Goal: Task Accomplishment & Management: Manage account settings

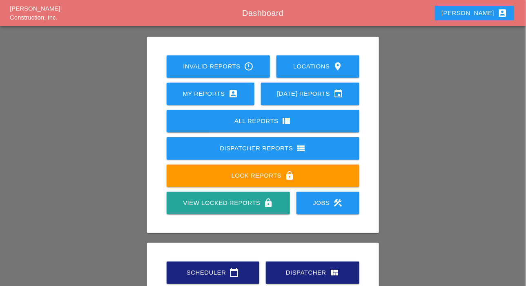
scroll to position [114, 0]
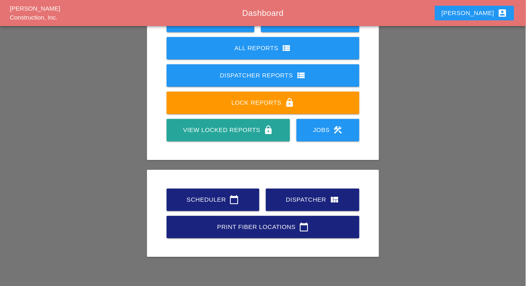
click at [210, 202] on div "Scheduler calendar_today" at bounding box center [213, 200] width 67 height 10
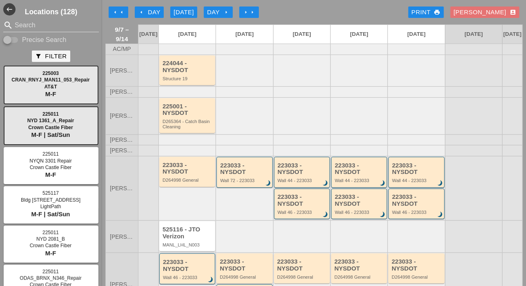
click at [149, 14] on div "arrow_left Day" at bounding box center [149, 12] width 22 height 9
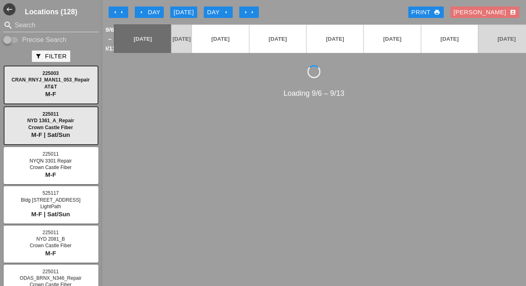
click at [153, 12] on div "arrow_left Day" at bounding box center [149, 12] width 22 height 9
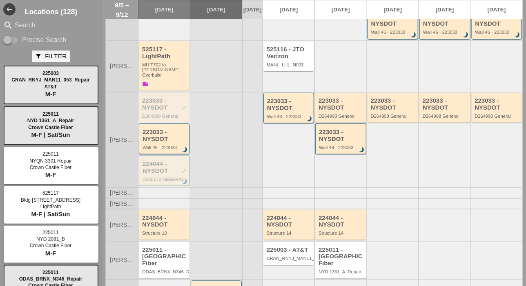
scroll to position [218, 0]
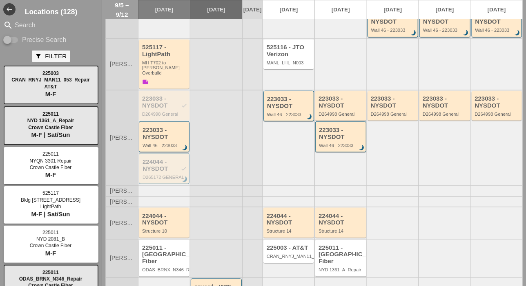
click at [170, 144] on div "Wall 46 - 223033" at bounding box center [164, 145] width 44 height 5
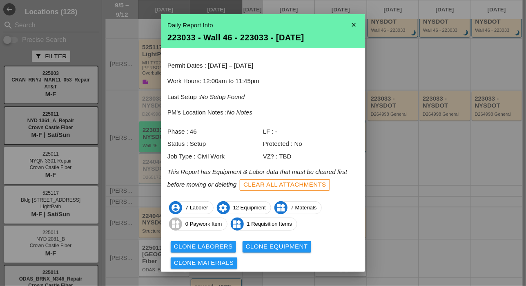
scroll to position [27, 0]
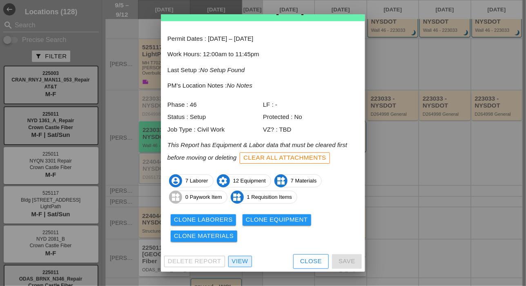
click at [237, 260] on div "View" at bounding box center [240, 261] width 16 height 9
click at [235, 265] on div "west Locations (128) search Search Precise Search filter_alt Filter 225003 CRAN…" at bounding box center [263, 143] width 526 height 286
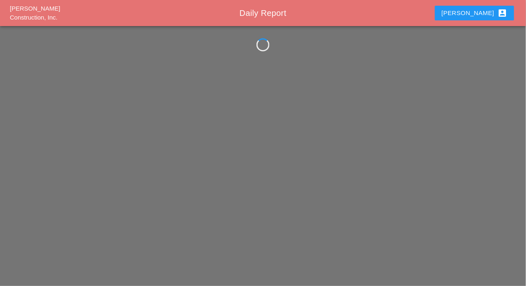
click at [239, 260] on div "Westmoreland Construction, Inc. Daily Report Luca account_box" at bounding box center [263, 143] width 526 height 286
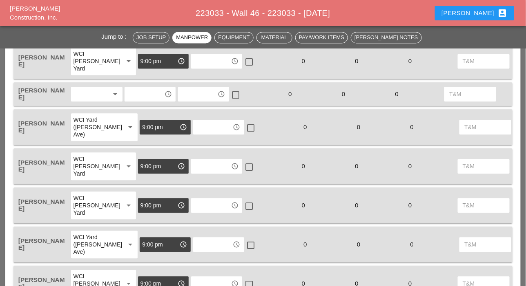
scroll to position [494, 0]
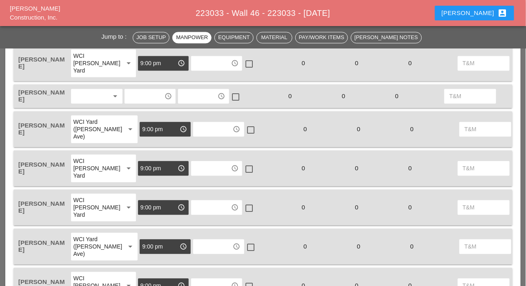
click at [153, 98] on input "text" at bounding box center [144, 96] width 35 height 13
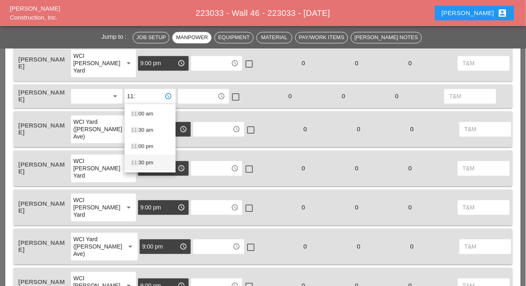
click at [147, 164] on div "11: 30 pm" at bounding box center [150, 163] width 38 height 10
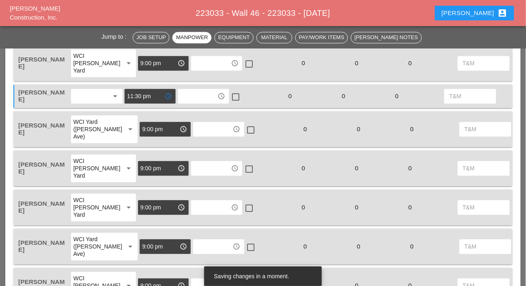
type input "11:30 pm"
click at [208, 94] on input "text" at bounding box center [197, 96] width 35 height 13
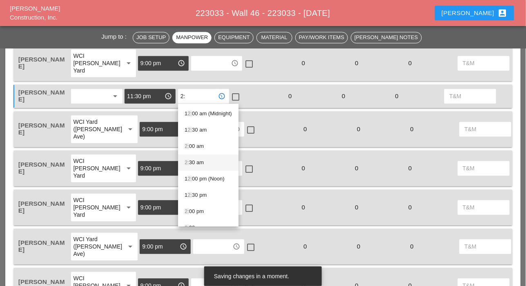
click at [204, 165] on div "2: 30 am" at bounding box center [207, 163] width 47 height 10
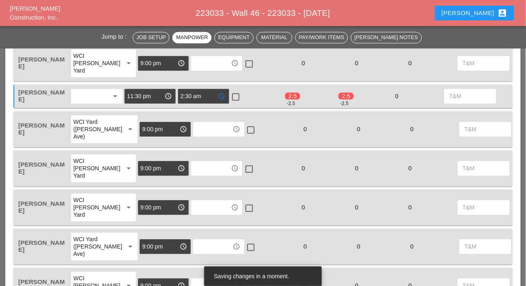
type input "2:30 am"
click at [235, 97] on div at bounding box center [236, 97] width 14 height 14
checkbox input "true"
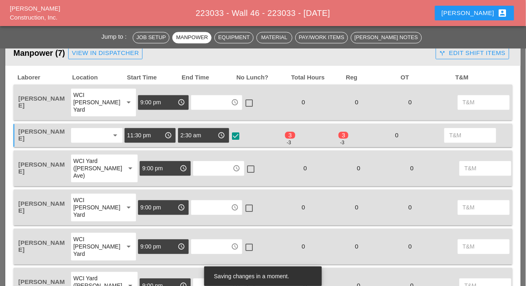
scroll to position [437, 0]
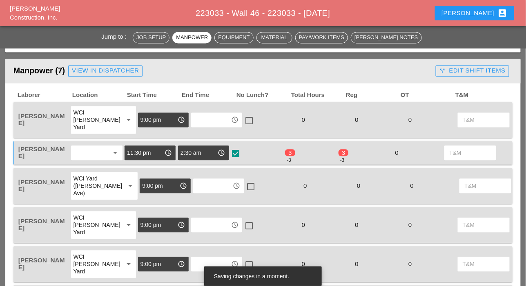
click at [207, 122] on input "text" at bounding box center [210, 120] width 35 height 13
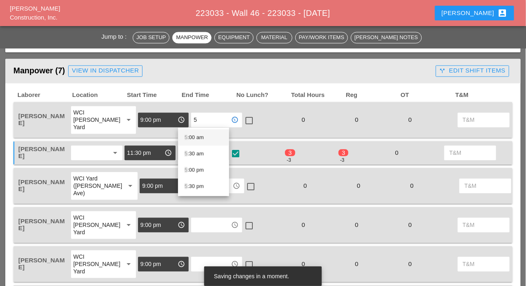
click at [205, 137] on div "5 :00 am" at bounding box center [203, 138] width 38 height 10
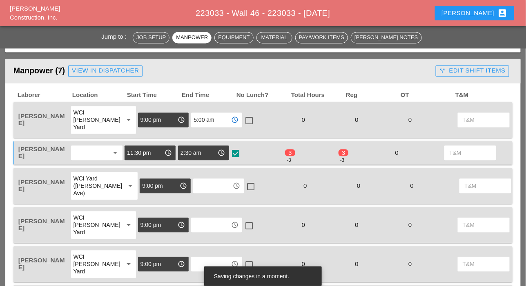
type input "5:00 am"
click at [197, 183] on input "text" at bounding box center [212, 186] width 35 height 13
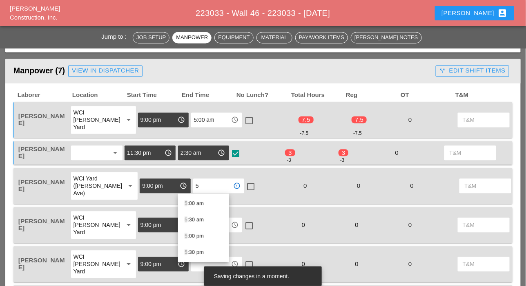
click at [210, 207] on div "5 :00 am" at bounding box center [203, 204] width 38 height 10
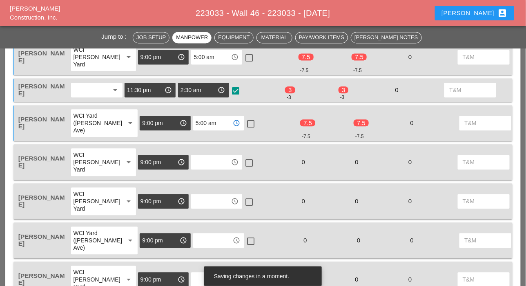
scroll to position [510, 0]
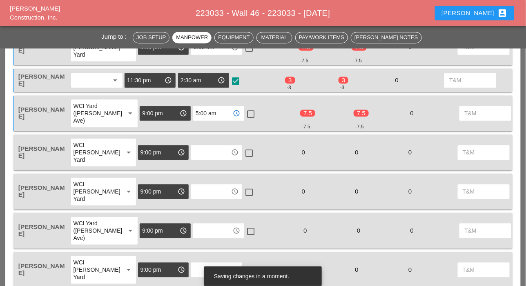
type input "5:00 am"
click at [208, 156] on input "text" at bounding box center [210, 152] width 35 height 13
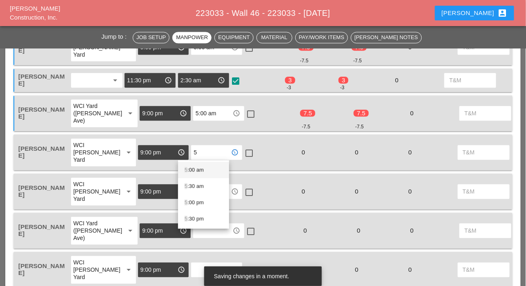
click at [209, 171] on div "5 :00 am" at bounding box center [203, 170] width 38 height 10
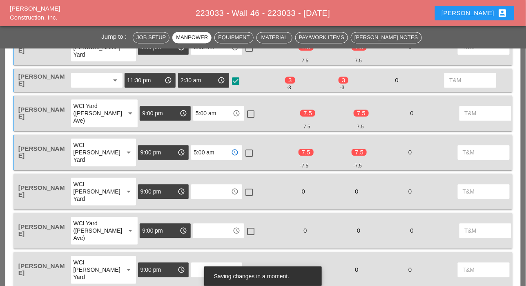
type input "5:00 am"
click at [204, 195] on input "text" at bounding box center [210, 191] width 35 height 13
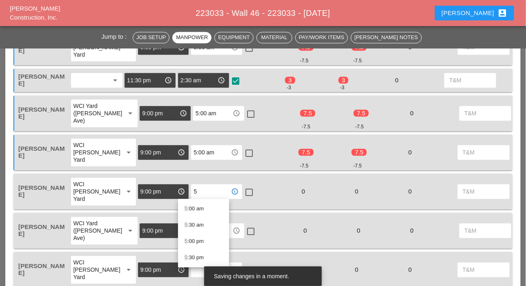
click at [209, 211] on div "5 :00 am" at bounding box center [203, 209] width 38 height 10
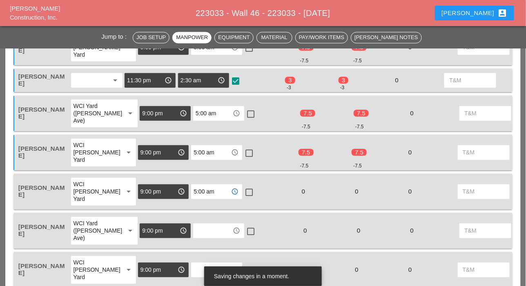
type input "5:00 am"
click at [204, 234] on input "text" at bounding box center [212, 230] width 35 height 13
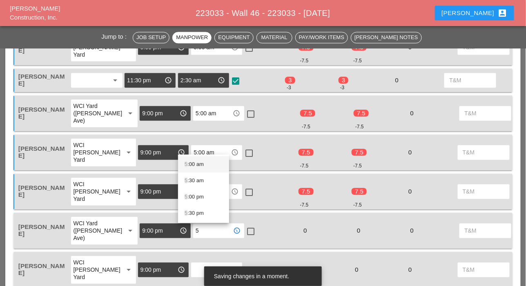
click at [205, 156] on div "5 :00 am" at bounding box center [203, 164] width 38 height 16
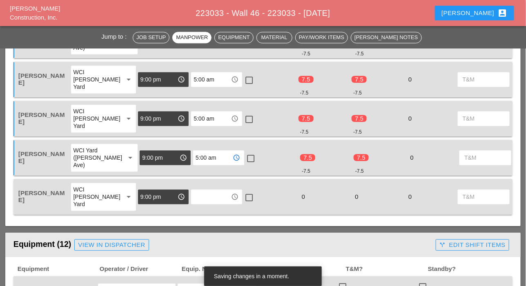
scroll to position [594, 0]
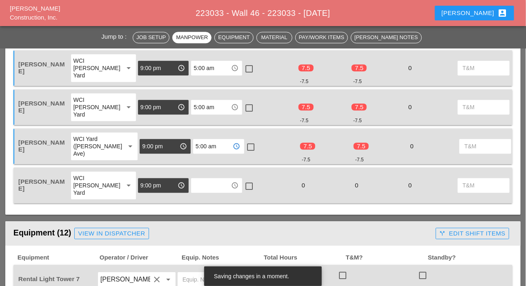
type input "5:00 am"
click at [203, 186] on input "text" at bounding box center [210, 185] width 35 height 13
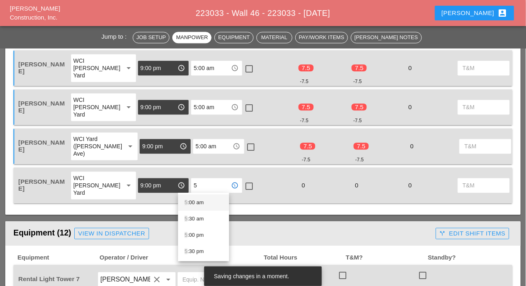
click at [208, 207] on div "5 :00 am" at bounding box center [203, 203] width 38 height 10
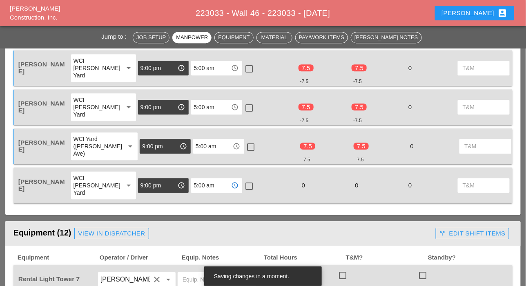
type input "5:00 am"
click at [242, 188] on div at bounding box center [249, 187] width 14 height 14
checkbox input "true"
click at [244, 146] on div at bounding box center [251, 147] width 14 height 14
checkbox input "true"
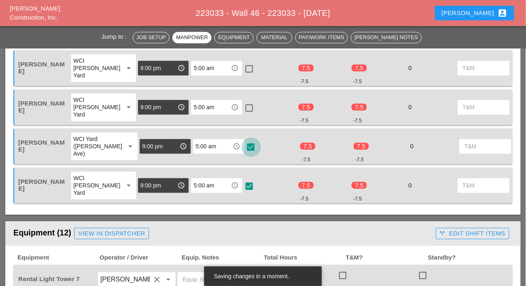
click at [242, 111] on div at bounding box center [249, 108] width 14 height 14
checkbox input "true"
click at [242, 73] on div at bounding box center [249, 69] width 14 height 14
checkbox input "true"
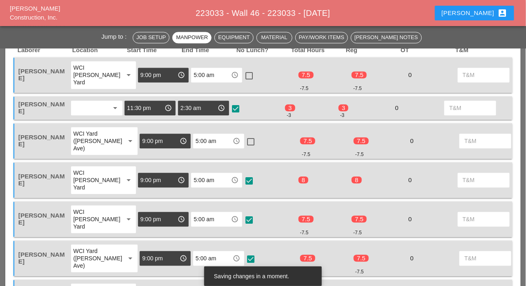
scroll to position [483, 0]
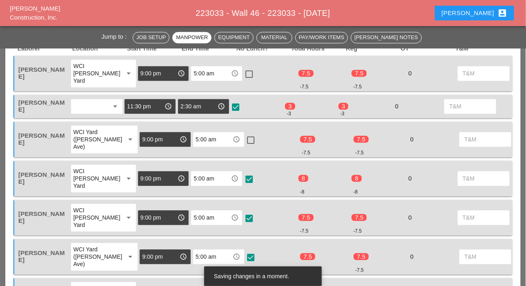
click at [244, 140] on div at bounding box center [251, 140] width 14 height 14
checkbox input "true"
click at [244, 78] on div "check_box_outline_blank" at bounding box center [250, 74] width 13 height 10
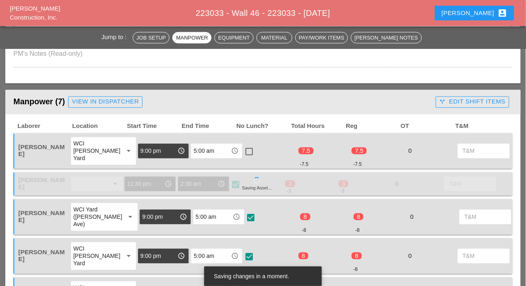
click at [242, 152] on div at bounding box center [249, 152] width 14 height 14
checkbox input "true"
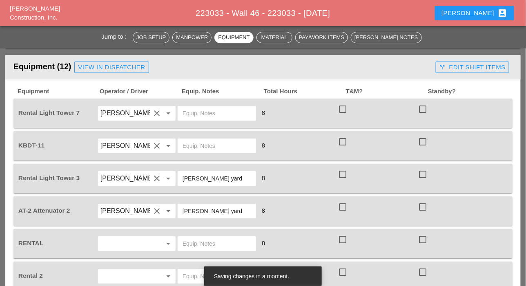
scroll to position [761, 0]
click at [344, 113] on div at bounding box center [342, 109] width 14 height 14
checkbox input "true"
click at [342, 140] on div at bounding box center [342, 142] width 14 height 14
checkbox input "true"
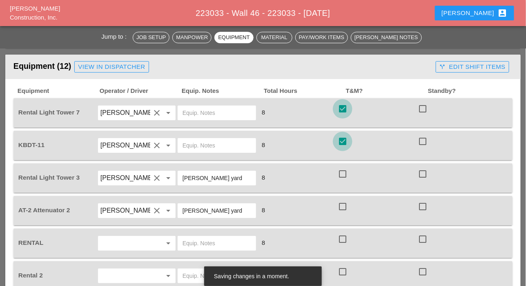
click at [344, 178] on div at bounding box center [342, 174] width 14 height 14
checkbox input "true"
click at [342, 206] on div at bounding box center [342, 207] width 14 height 14
checkbox input "true"
click at [342, 238] on div at bounding box center [342, 240] width 14 height 14
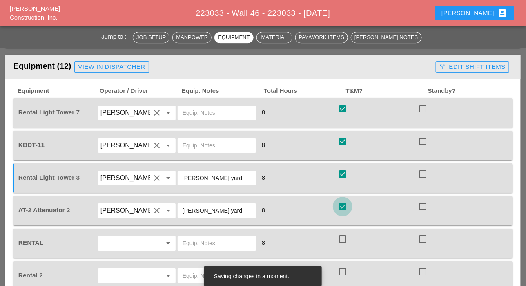
checkbox input "true"
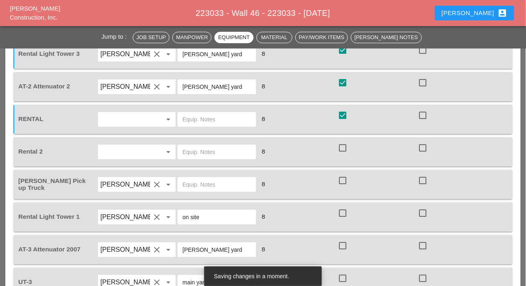
scroll to position [885, 0]
click at [342, 146] on div at bounding box center [342, 148] width 14 height 14
checkbox input "true"
click at [342, 179] on div at bounding box center [342, 180] width 14 height 14
checkbox input "true"
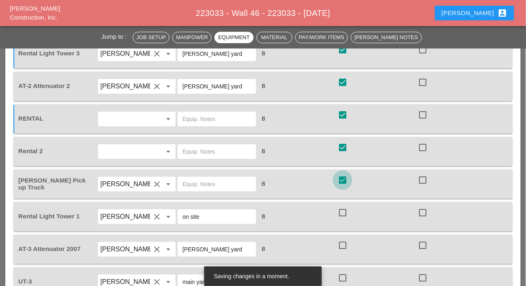
click at [342, 211] on div at bounding box center [342, 213] width 14 height 14
checkbox input "true"
click at [342, 244] on div at bounding box center [342, 246] width 14 height 14
checkbox input "true"
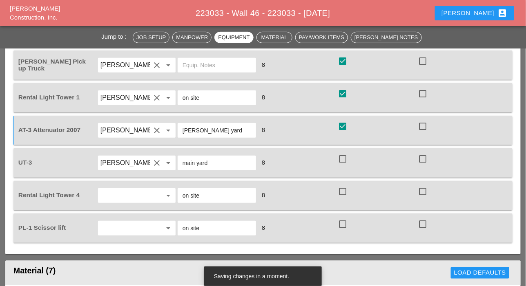
scroll to position [1000, 0]
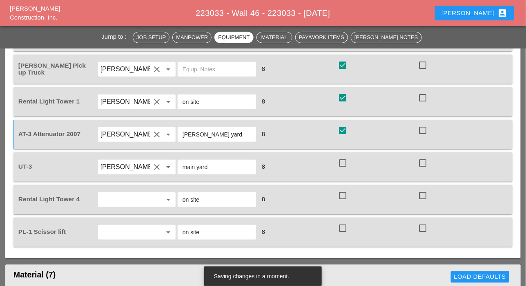
click at [344, 166] on div at bounding box center [342, 163] width 14 height 14
checkbox input "true"
click at [342, 194] on div at bounding box center [342, 196] width 14 height 14
checkbox input "true"
click at [342, 226] on div at bounding box center [342, 229] width 14 height 14
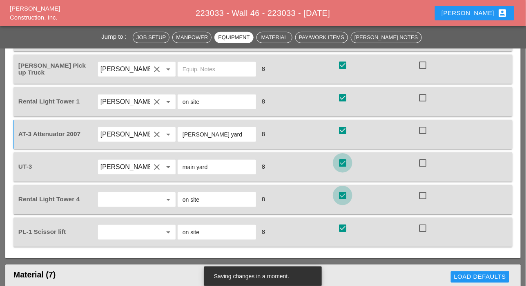
checkbox input "true"
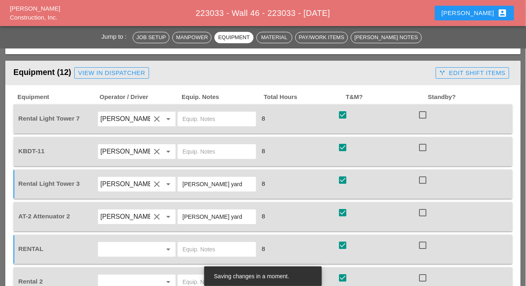
scroll to position [546, 0]
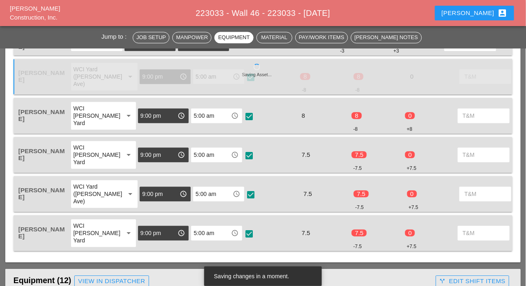
click at [246, 200] on div "check_box" at bounding box center [252, 195] width 13 height 10
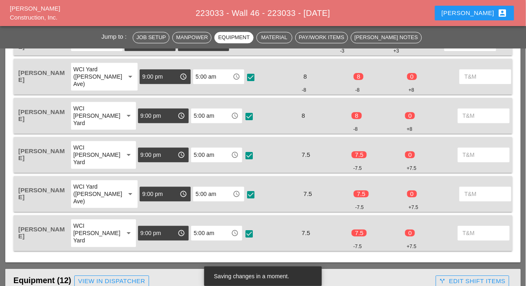
click at [244, 196] on div at bounding box center [251, 195] width 14 height 14
click at [244, 198] on div at bounding box center [251, 195] width 14 height 14
checkbox input "true"
click at [242, 155] on div at bounding box center [249, 156] width 14 height 14
click at [242, 157] on div at bounding box center [249, 156] width 14 height 14
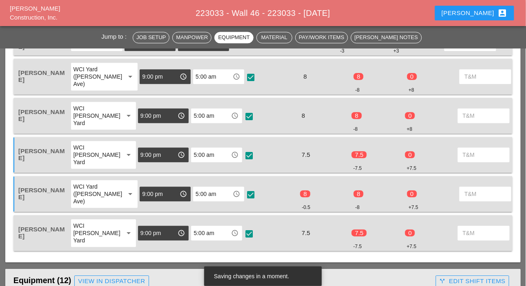
checkbox input "true"
click at [242, 121] on div at bounding box center [249, 117] width 14 height 14
click at [242, 122] on div at bounding box center [249, 117] width 14 height 14
checkbox input "true"
click at [244, 77] on div at bounding box center [251, 78] width 14 height 14
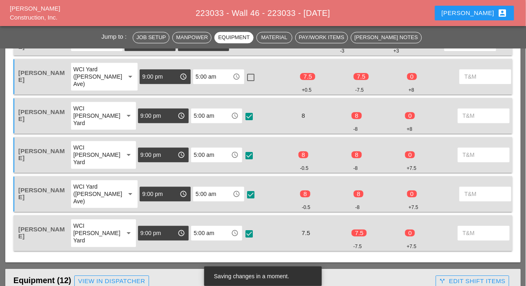
click at [244, 77] on div at bounding box center [251, 78] width 14 height 14
checkbox input "true"
click at [242, 233] on div at bounding box center [249, 234] width 14 height 14
click at [242, 234] on div at bounding box center [249, 234] width 14 height 14
checkbox input "true"
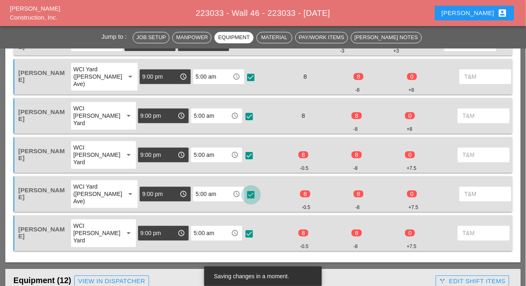
click at [244, 195] on div at bounding box center [251, 195] width 14 height 14
click at [244, 199] on div at bounding box center [251, 195] width 14 height 14
checkbox input "true"
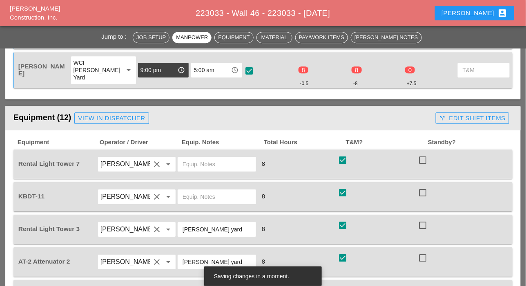
scroll to position [424, 0]
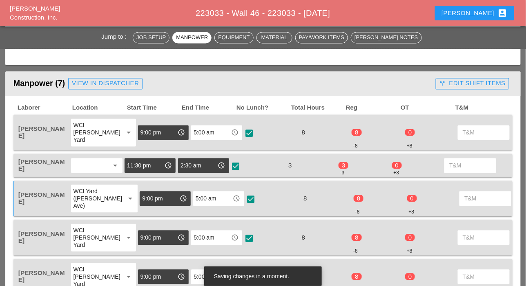
click at [488, 82] on div "call_split Edit Shift Items" at bounding box center [472, 83] width 66 height 9
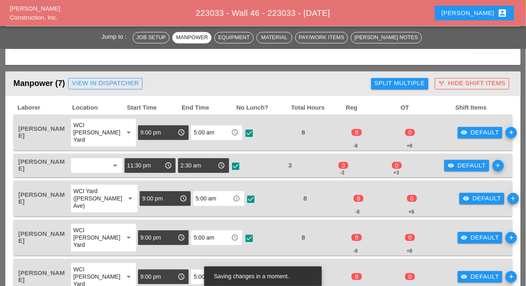
click at [412, 86] on div "Split Multiple" at bounding box center [399, 83] width 51 height 9
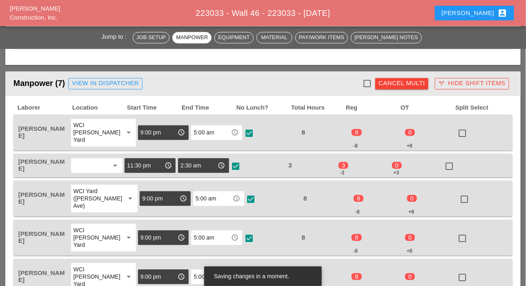
click at [368, 83] on div at bounding box center [367, 84] width 14 height 14
checkbox input "true"
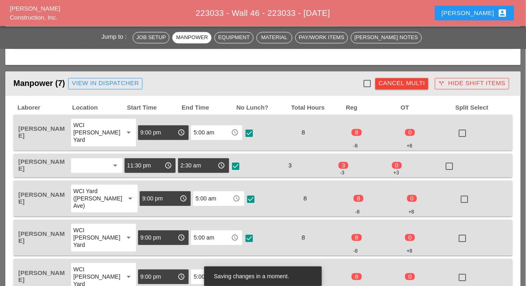
checkbox input "true"
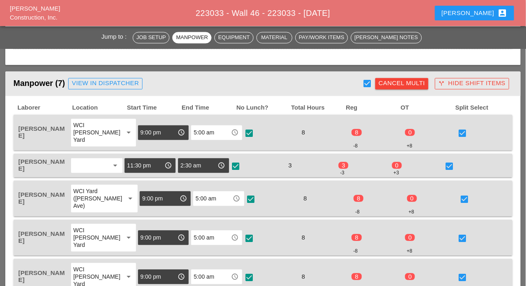
click at [449, 166] on div at bounding box center [449, 167] width 14 height 14
checkbox input "false"
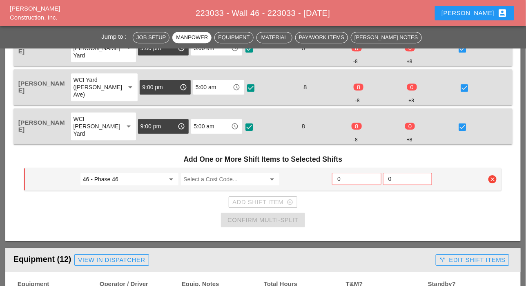
scroll to position [669, 0]
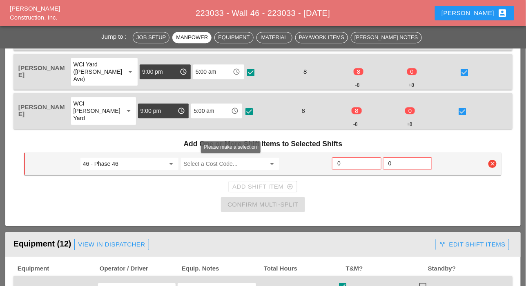
click at [208, 164] on input "Select a Cost Code..." at bounding box center [224, 163] width 82 height 13
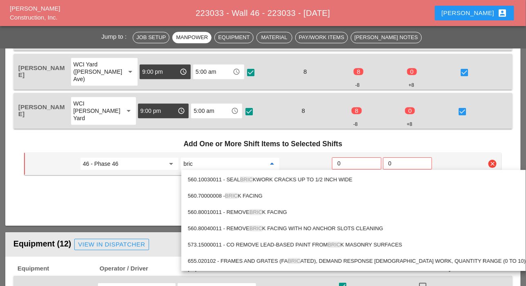
click at [260, 191] on div "560.70000008 - BRIC K FACING" at bounding box center [357, 196] width 338 height 10
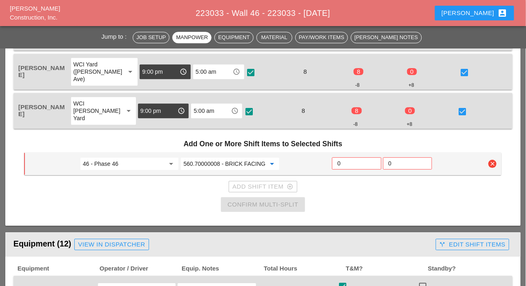
type input "560.70000008 - BRICK FACING"
click at [348, 163] on input "0" at bounding box center [356, 163] width 38 height 13
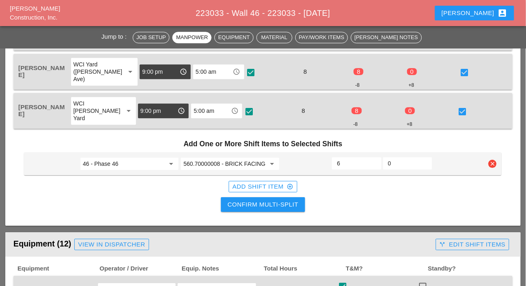
type input "6"
drag, startPoint x: 277, startPoint y: 204, endPoint x: 369, endPoint y: 189, distance: 93.0
click at [277, 204] on div "Confirm Multi-Split" at bounding box center [262, 204] width 71 height 9
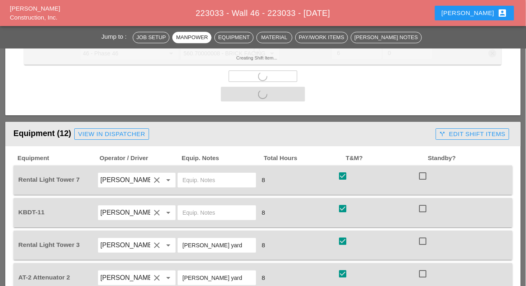
scroll to position [791, 0]
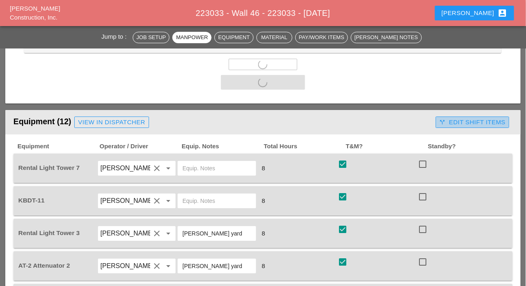
click at [478, 119] on div "call_split Edit Shift Items" at bounding box center [472, 122] width 66 height 9
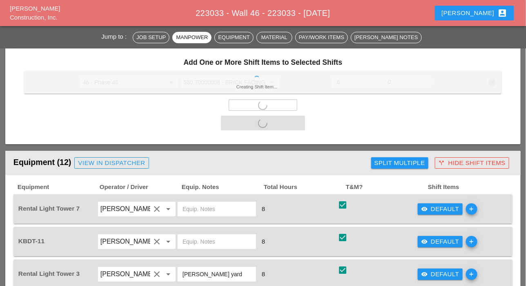
scroll to position [832, 0]
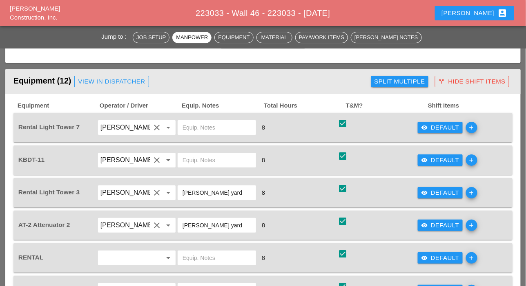
click at [192, 126] on div at bounding box center [217, 127] width 80 height 23
checkbox input "false"
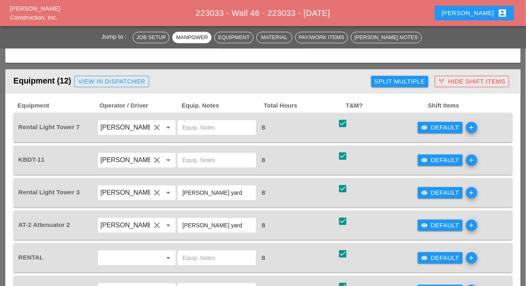
checkbox input "false"
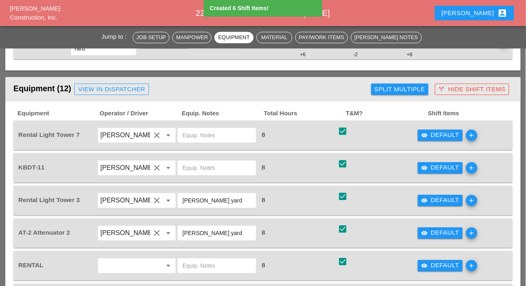
scroll to position [737, 0]
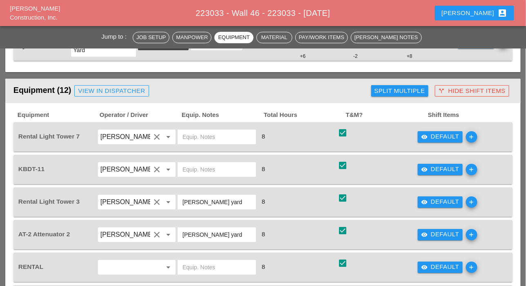
click at [196, 133] on input "text" at bounding box center [216, 137] width 69 height 13
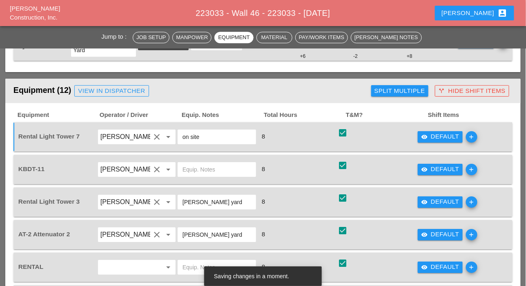
drag, startPoint x: 204, startPoint y: 133, endPoint x: 167, endPoint y: 130, distance: 36.5
click at [169, 130] on div "Rental Light Tower 7 Iwan Belfor clear arrow_drop_down on site 8 check_box visi…" at bounding box center [257, 137] width 480 height 23
type input "on site"
click at [203, 171] on input "text" at bounding box center [216, 169] width 69 height 13
paste input "on site"
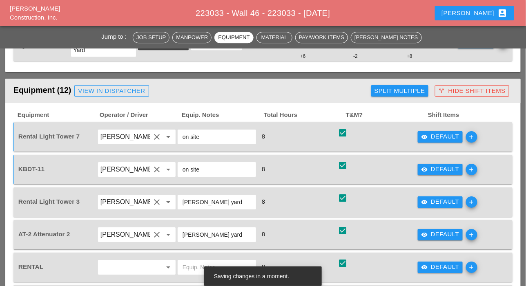
type input "on site"
drag, startPoint x: 434, startPoint y: 136, endPoint x: 300, endPoint y: 144, distance: 133.6
click at [434, 136] on div "visibility Default" at bounding box center [440, 136] width 38 height 9
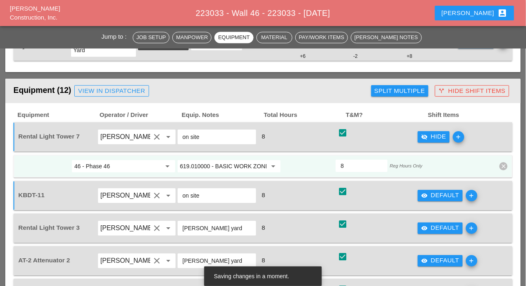
click at [201, 164] on input "619.010000 - BASIC WORK ZONE TRAFFIC CONTROL" at bounding box center [223, 166] width 87 height 13
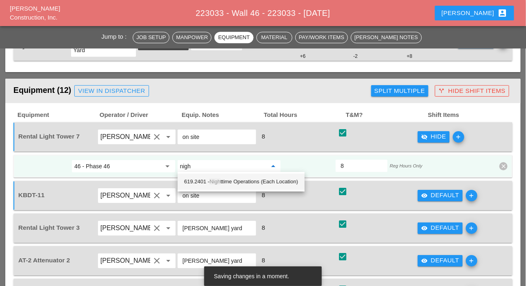
drag, startPoint x: 218, startPoint y: 178, endPoint x: 246, endPoint y: 176, distance: 27.8
click at [218, 179] on span "Nigh" at bounding box center [214, 182] width 11 height 6
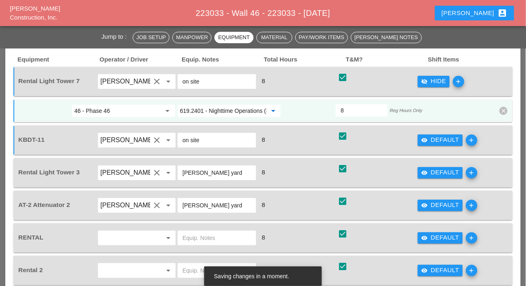
scroll to position [818, 0]
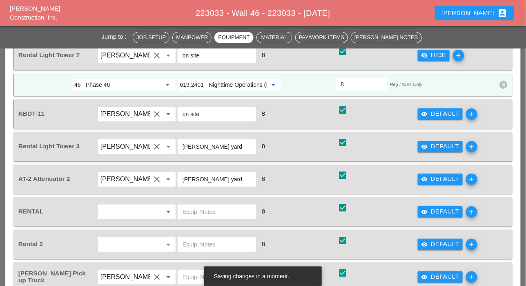
click at [212, 85] on input "619.2401 - Nighttime Operations (Each Location)" at bounding box center [223, 84] width 87 height 13
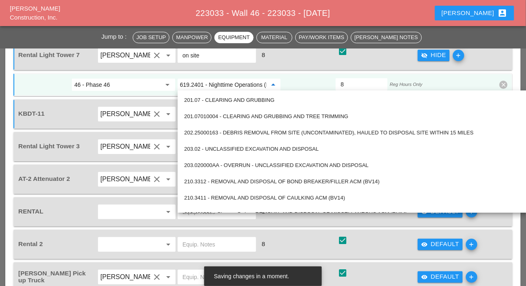
type input "619.2401 - Nighttime Operations (Each Location)"
click at [151, 83] on input "46 - Phase 46" at bounding box center [117, 84] width 87 height 13
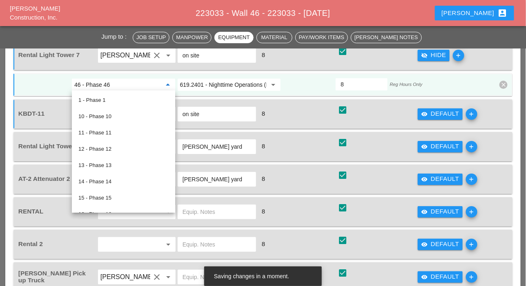
click at [205, 82] on input "619.2401 - Nighttime Operations (Each Location)" at bounding box center [223, 84] width 87 height 13
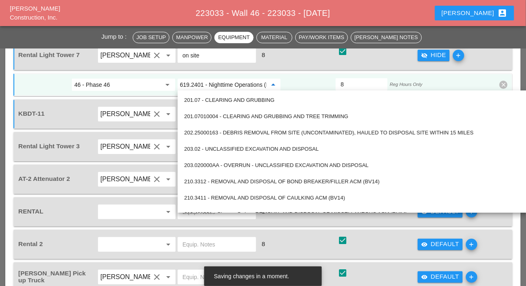
click at [146, 81] on input "46 - Phase 46" at bounding box center [117, 84] width 87 height 13
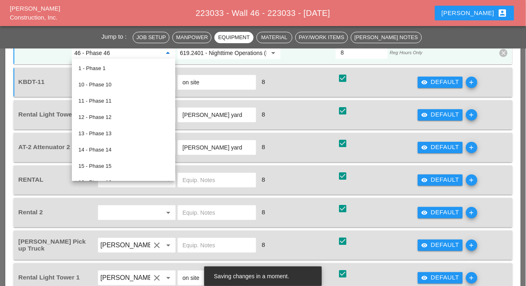
scroll to position [859, 0]
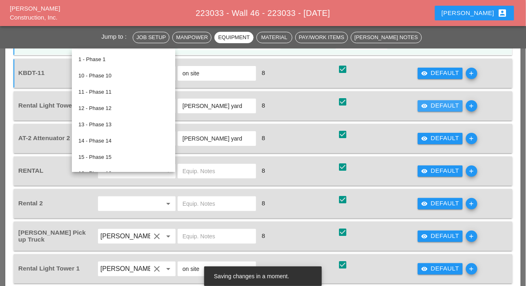
click at [442, 102] on div "visibility Default" at bounding box center [440, 105] width 38 height 9
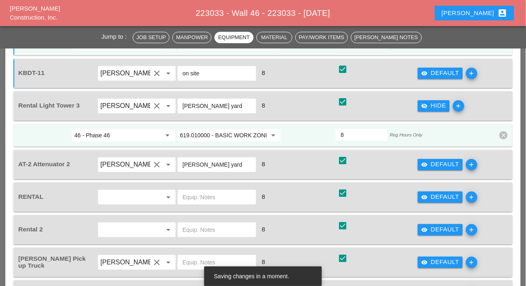
click at [217, 132] on input "619.010000 - BASIC WORK ZONE TRAFFIC CONTROL" at bounding box center [223, 135] width 87 height 13
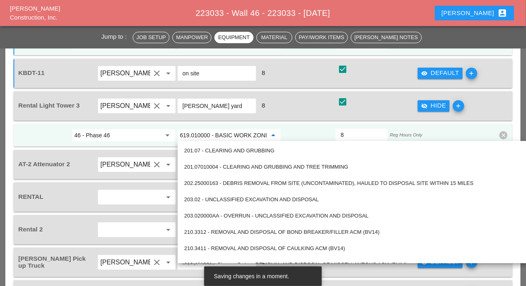
paste input "2401 - Nighttime Operations (Each Location)"
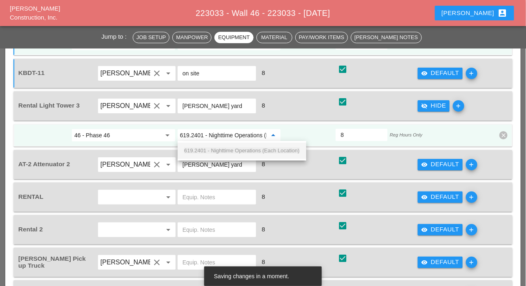
scroll to position [0, 37]
drag, startPoint x: 219, startPoint y: 148, endPoint x: 256, endPoint y: 155, distance: 37.4
click at [220, 148] on span "619.2401 - Nighttime Operations (Each Location)" at bounding box center [241, 151] width 115 height 6
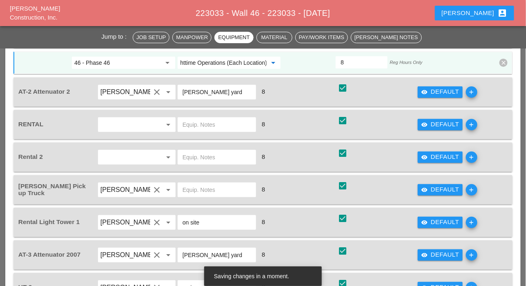
scroll to position [941, 0]
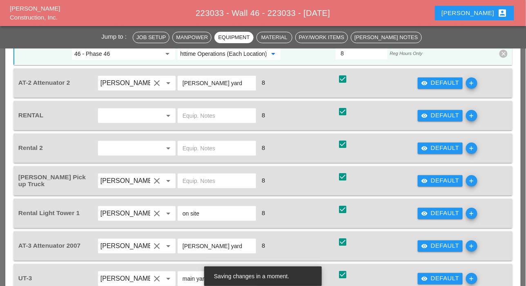
type input "619.2401 - Nighttime Operations (Each Location)"
click at [188, 114] on input "text" at bounding box center [216, 115] width 69 height 13
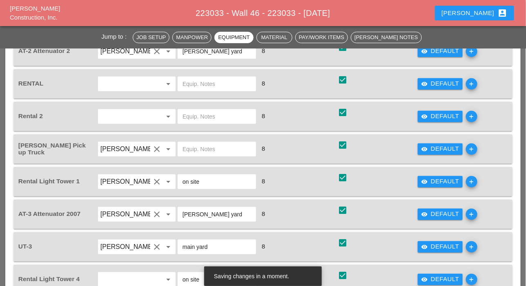
scroll to position [982, 0]
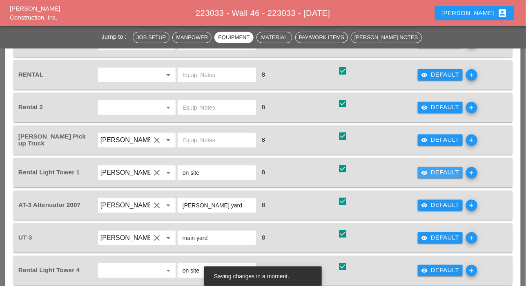
drag, startPoint x: 442, startPoint y: 170, endPoint x: 274, endPoint y: 167, distance: 167.7
click at [441, 171] on div "visibility Default" at bounding box center [440, 172] width 38 height 9
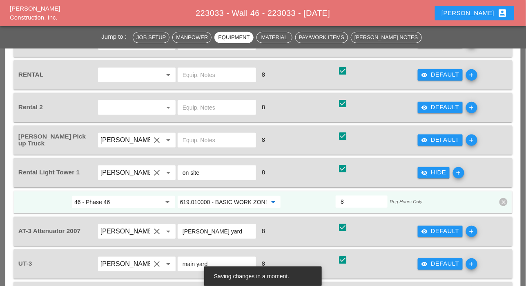
paste input "2401 - Nighttime Operations (Each Location)"
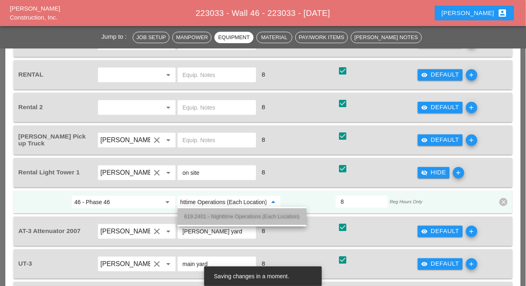
click at [203, 216] on span "619.2401 - Nighttime Operations (Each Location)" at bounding box center [241, 217] width 115 height 6
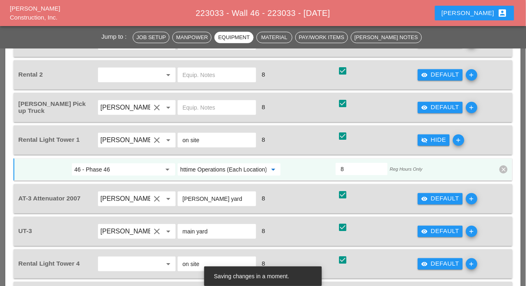
scroll to position [1104, 0]
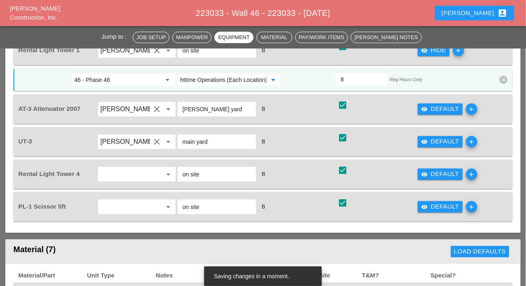
type input "619.2401 - Nighttime Operations (Each Location)"
click at [433, 173] on div "visibility Default" at bounding box center [440, 174] width 38 height 9
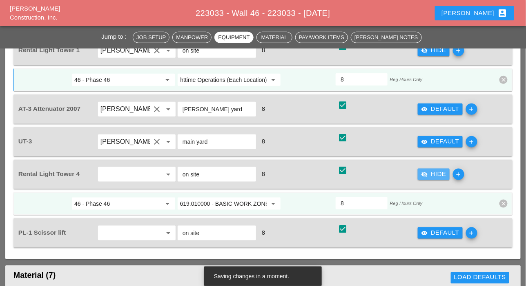
scroll to position [0, 0]
click at [192, 200] on input "619.010000 - BASIC WORK ZONE TRAFFIC CONTROL" at bounding box center [223, 203] width 87 height 13
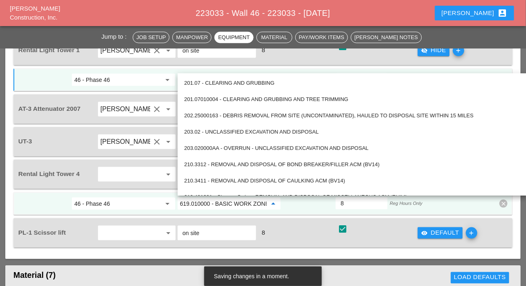
paste input "2401 - Nighttime Operations (Each Location)"
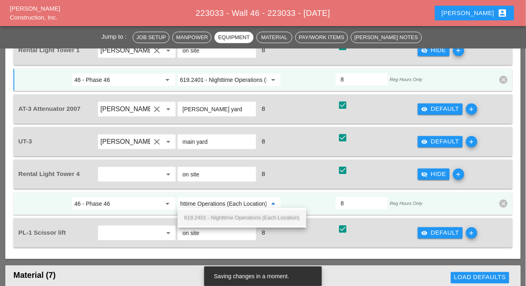
click at [202, 215] on span "619.2401 - Nighttime Operations (Each Location)" at bounding box center [241, 218] width 115 height 6
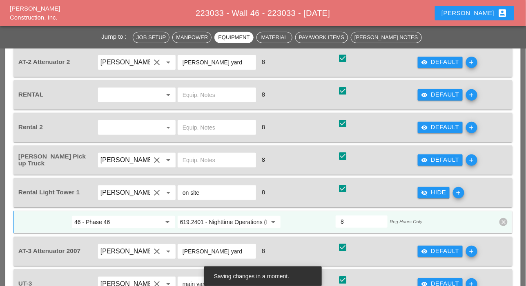
scroll to position [941, 0]
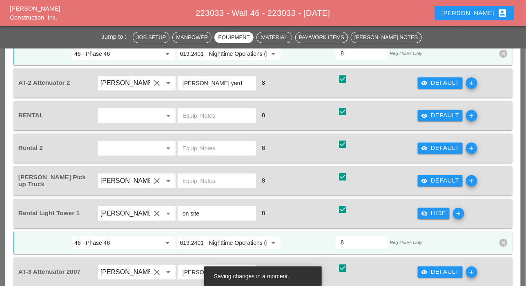
type input "619.2401 - Nighttime Operations (Each Location)"
click at [192, 111] on input "text" at bounding box center [216, 115] width 69 height 13
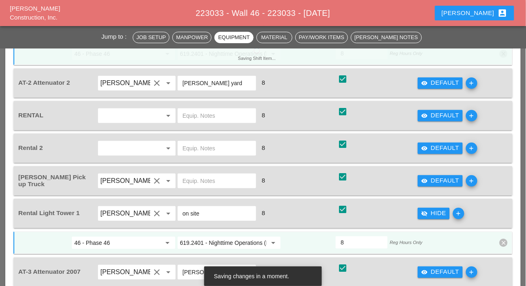
scroll to position [0, 0]
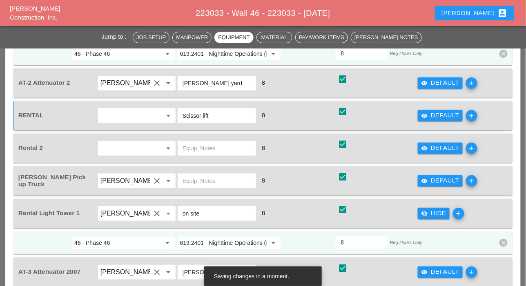
drag, startPoint x: 212, startPoint y: 115, endPoint x: 180, endPoint y: 113, distance: 31.5
click at [180, 113] on div "Scissor lift" at bounding box center [216, 116] width 78 height 15
click at [214, 113] on input "Scissor lift" at bounding box center [216, 115] width 69 height 13
click at [213, 115] on input "Scissor lift" at bounding box center [216, 115] width 69 height 13
drag, startPoint x: 234, startPoint y: 114, endPoint x: 173, endPoint y: 107, distance: 61.2
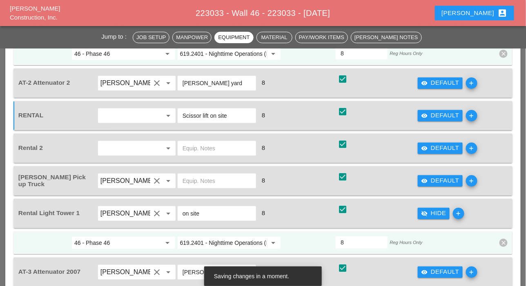
click at [173, 107] on div "RENTAL arrow_drop_down Scissor lift on site 8 check_box check visibility Defaul…" at bounding box center [257, 115] width 480 height 23
paste input "619.2401 - Nighttime Operations (Each Location)"
click at [210, 114] on input "619.2401 - Nighttime Operations (Each Location)" at bounding box center [216, 115] width 69 height 13
type input "619.2401 - Nighttime Operations (Each Location)"
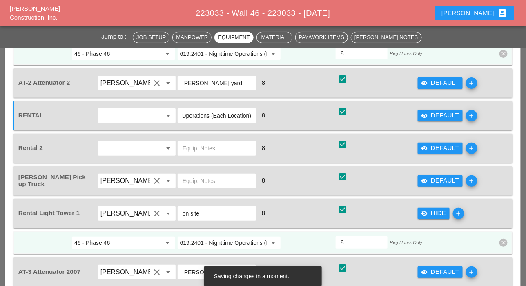
click at [211, 150] on input "text" at bounding box center [216, 148] width 69 height 13
click at [216, 111] on input "619.2401 - Nighttime Operations (Each Location)" at bounding box center [216, 115] width 69 height 13
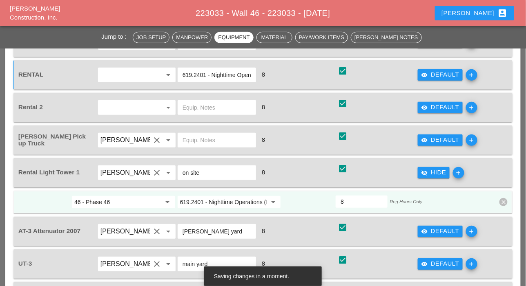
scroll to position [941, 0]
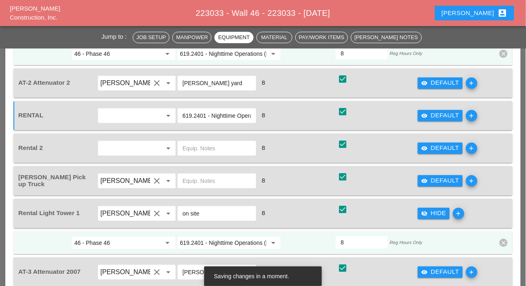
click at [198, 144] on input "text" at bounding box center [216, 148] width 69 height 13
click at [179, 146] on div "Scissor lift on site" at bounding box center [216, 148] width 78 height 15
type input "Scissor lift on site"
click at [211, 111] on input "619.2401 - Nighttime Operations (Each Location)" at bounding box center [216, 115] width 69 height 13
paste input "Scissor lift on site"
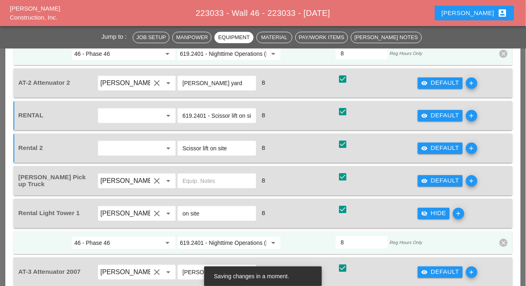
scroll to position [0, 7]
click at [202, 113] on input "619.2401 - Scissor lift on site Nighttime Operations (Each Location)" at bounding box center [216, 115] width 69 height 13
click at [200, 113] on input "619.2401 - Scissor lift on site Nighttime Operations (Each Location)" at bounding box center [216, 115] width 69 height 13
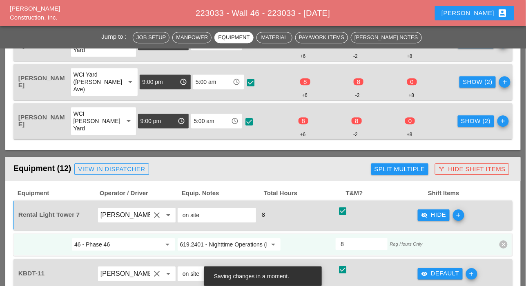
scroll to position [655, 0]
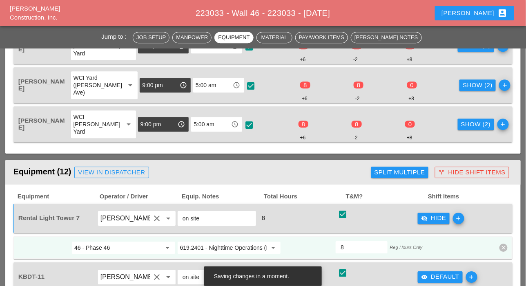
type input "- Scissor lift on site"
click at [461, 124] on div "Show (2)" at bounding box center [476, 124] width 30 height 9
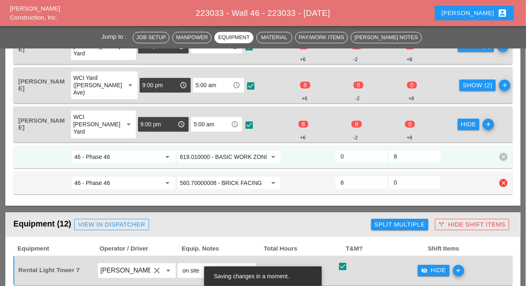
click at [224, 181] on input "560.70000008 - BRICK FACING" at bounding box center [223, 183] width 87 height 13
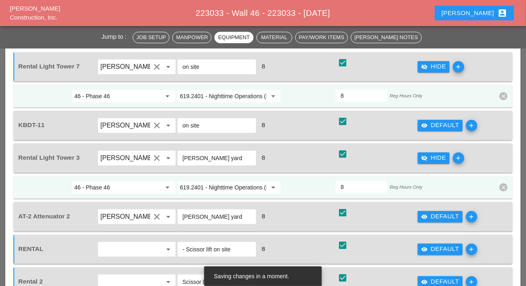
scroll to position [859, 0]
click at [430, 122] on div "visibility Default" at bounding box center [440, 125] width 38 height 9
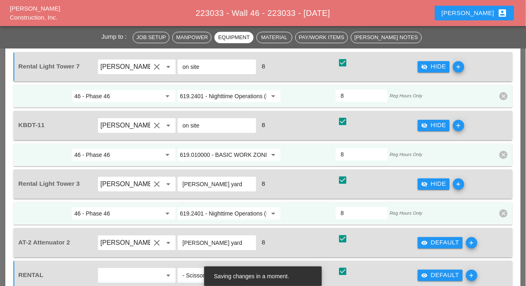
click at [217, 151] on input "619.010000 - BASIC WORK ZONE TRAFFIC CONTROL" at bounding box center [223, 155] width 87 height 13
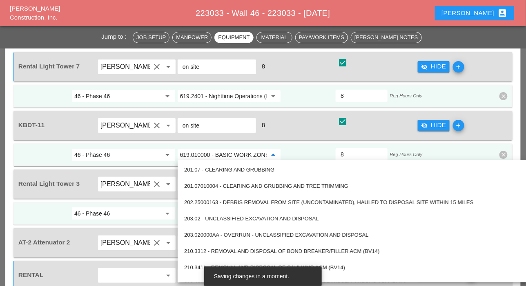
paste input "560.70000008 - BRICK FACING"
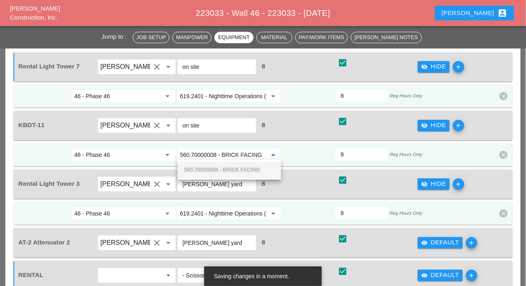
click at [227, 170] on span "560.70000008 - BRICK FACING" at bounding box center [222, 170] width 76 height 6
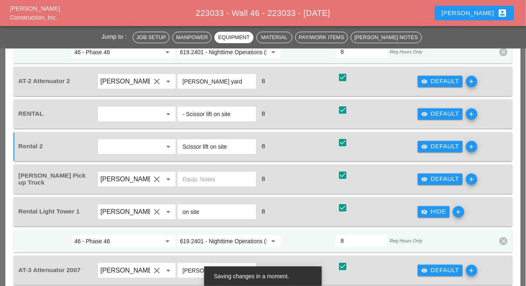
scroll to position [1022, 0]
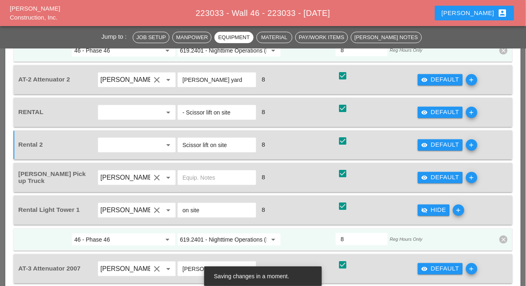
type input "560.70000008 - BRICK FACING"
click at [425, 109] on icon "visibility" at bounding box center [424, 112] width 7 height 7
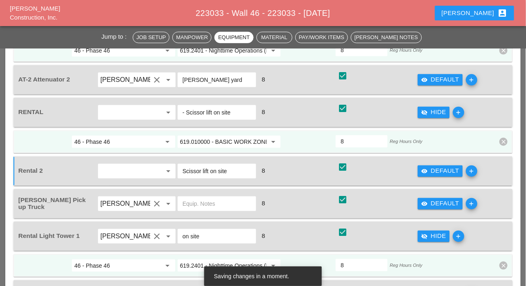
click at [241, 142] on input "619.010000 - BASIC WORK ZONE TRAFFIC CONTROL" at bounding box center [223, 141] width 87 height 13
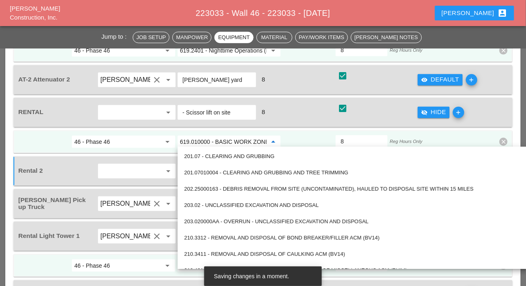
paste input "560.70000008 - BRICK FACING"
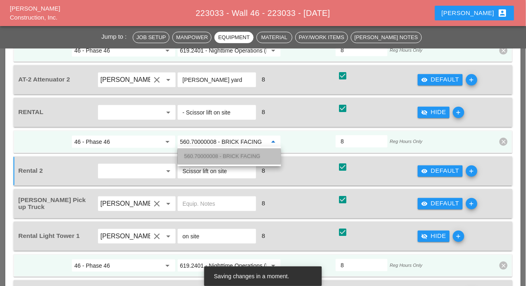
click at [239, 153] on div "560.70000008 - BRICK FACING" at bounding box center [229, 157] width 90 height 10
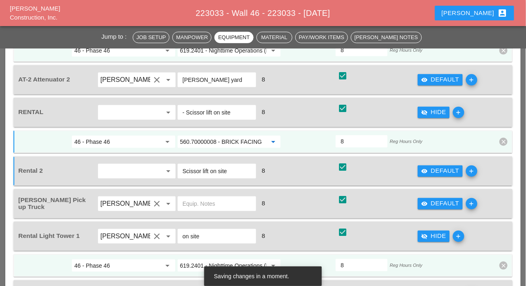
type input "560.70000008 - BRICK FACING"
drag, startPoint x: 434, startPoint y: 166, endPoint x: 335, endPoint y: 175, distance: 100.0
click at [434, 166] on div "visibility Default" at bounding box center [440, 170] width 38 height 9
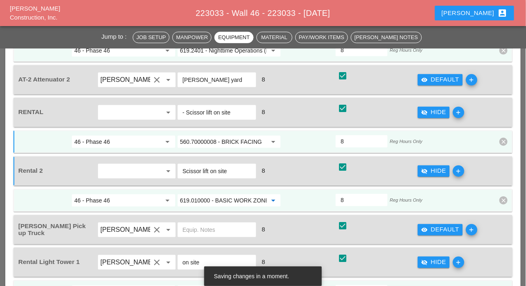
click at [240, 199] on input "619.010000 - BASIC WORK ZONE TRAFFIC CONTROL" at bounding box center [223, 200] width 87 height 13
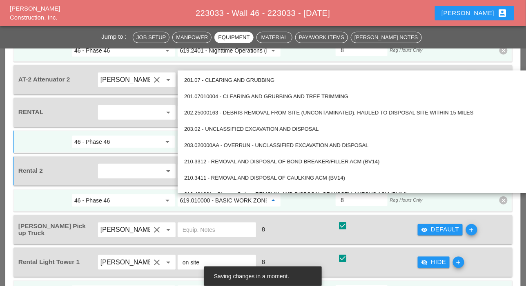
paste input "560.70000008 - BRICK FACING"
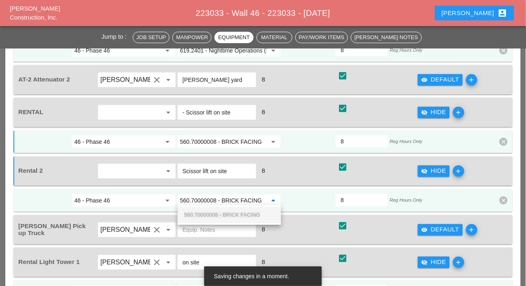
click at [243, 212] on span "560.70000008 - BRICK FACING" at bounding box center [222, 215] width 76 height 6
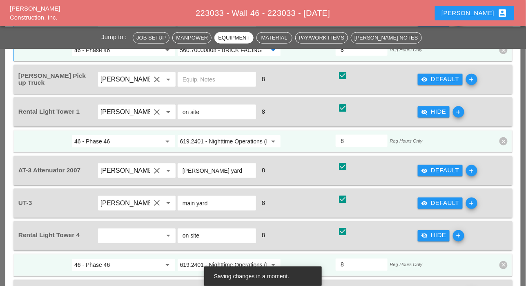
scroll to position [1186, 0]
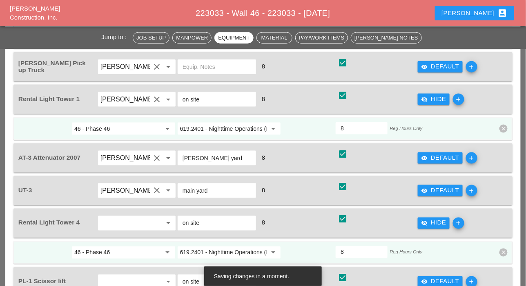
type input "560.70000008 - BRICK FACING"
click at [446, 186] on div "visibility Default" at bounding box center [440, 190] width 38 height 9
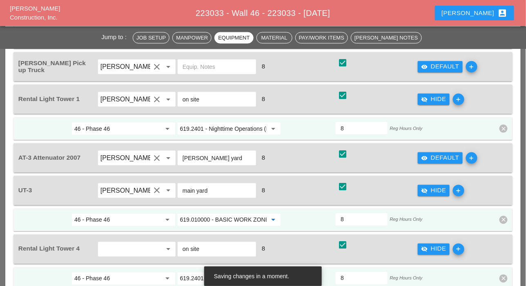
paste input "560.70000008 - BRICK FACING"
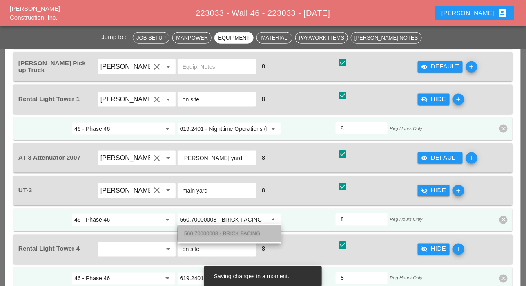
drag, startPoint x: 241, startPoint y: 232, endPoint x: 264, endPoint y: 224, distance: 24.5
click at [241, 232] on span "560.70000008 - BRICK FACING" at bounding box center [222, 234] width 76 height 6
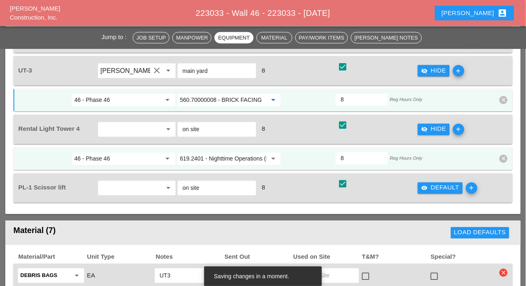
scroll to position [1308, 0]
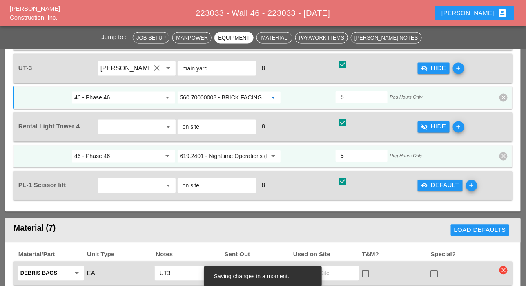
type input "560.70000008 - BRICK FACING"
click at [432, 181] on div "visibility Default" at bounding box center [440, 185] width 38 height 9
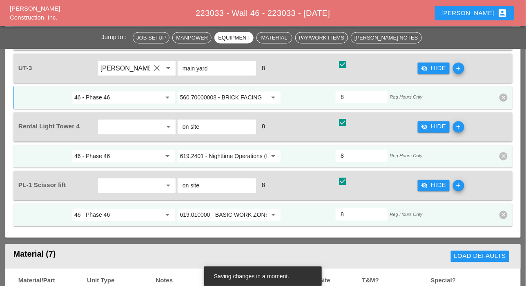
click at [243, 215] on input "619.010000 - BASIC WORK ZONE TRAFFIC CONTROL" at bounding box center [223, 215] width 87 height 13
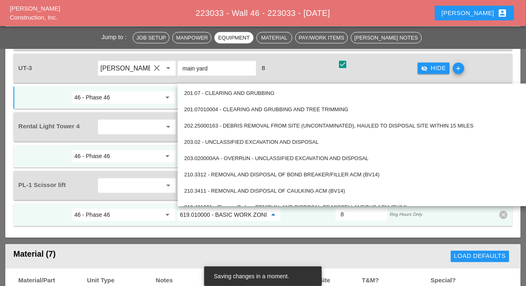
paste input "560.70000008 - BRICK FACING"
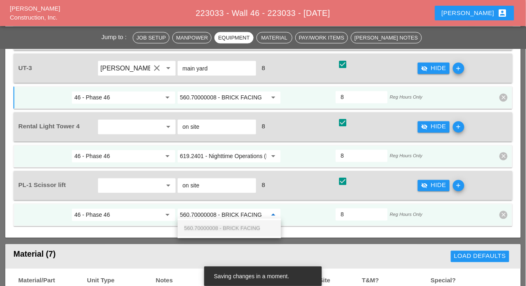
click at [239, 228] on span "560.70000008 - BRICK FACING" at bounding box center [222, 229] width 76 height 6
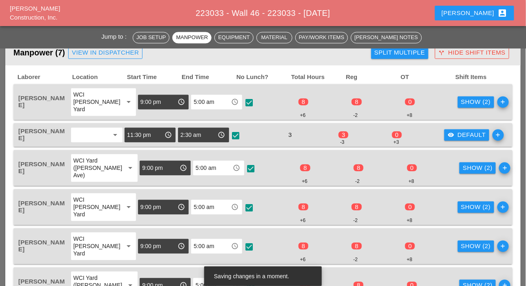
scroll to position [451, 0]
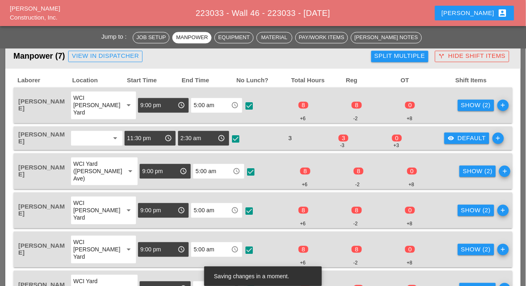
type input "560.70000008 - BRICK FACING"
click at [461, 103] on div "Show (2)" at bounding box center [476, 105] width 30 height 9
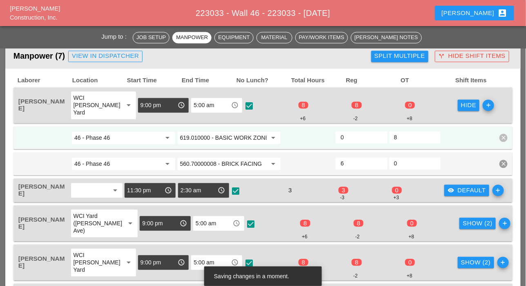
click at [344, 136] on input "0" at bounding box center [361, 137] width 42 height 13
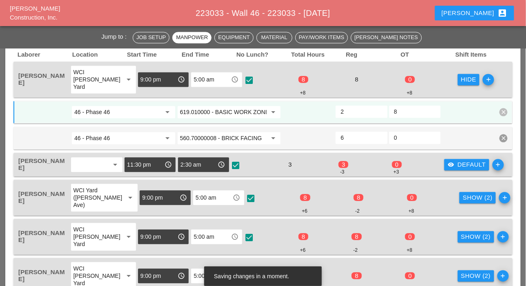
scroll to position [492, 0]
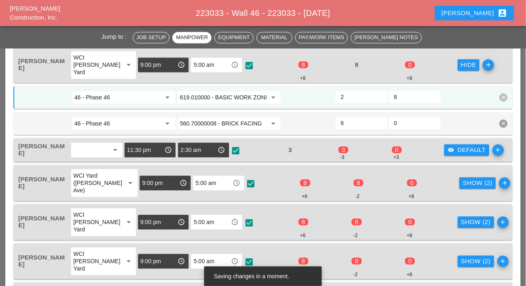
type input "2"
drag, startPoint x: 451, startPoint y: 145, endPoint x: 430, endPoint y: 151, distance: 22.1
click at [451, 146] on div "visibility Default" at bounding box center [466, 150] width 38 height 9
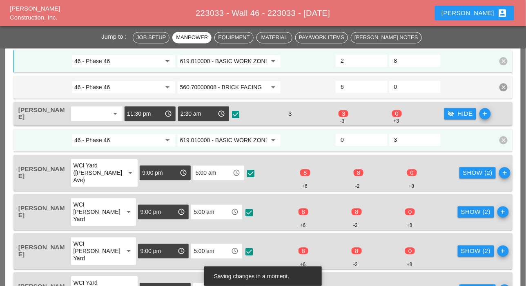
scroll to position [533, 0]
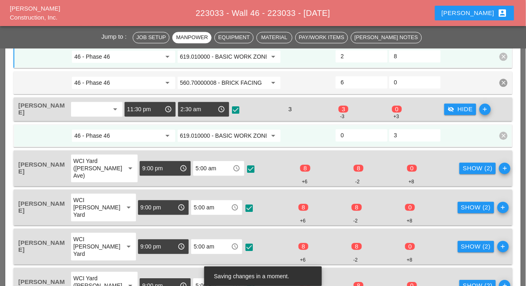
click at [227, 134] on input "619.010000 - BASIC WORK ZONE TRAFFIC CONTROL" at bounding box center [223, 135] width 87 height 13
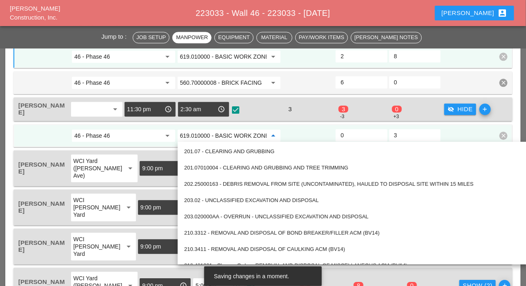
paste input "560.70000008 - BRICK FACING"
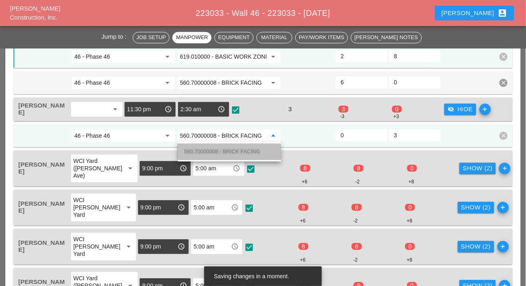
drag, startPoint x: 231, startPoint y: 147, endPoint x: 303, endPoint y: 134, distance: 73.0
click at [231, 147] on div "560.70000008 - BRICK FACING" at bounding box center [229, 152] width 90 height 10
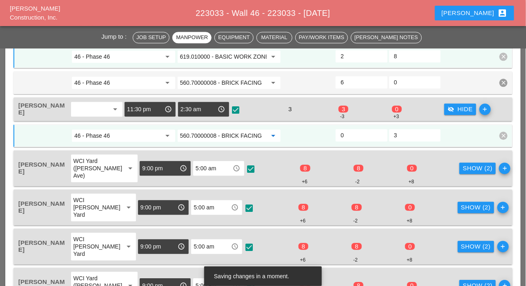
type input "560.70000008 - BRICK FACING"
click at [348, 134] on input "0" at bounding box center [361, 135] width 42 height 13
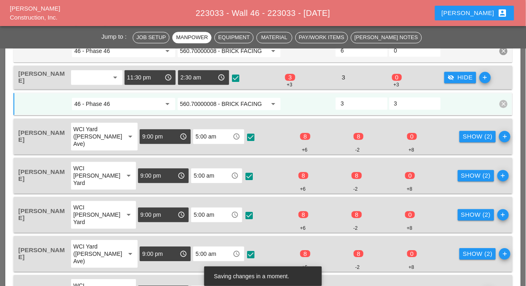
scroll to position [574, 0]
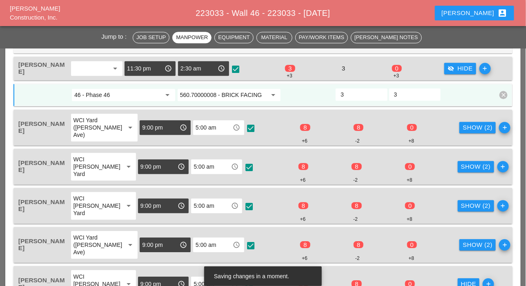
type input "3"
click at [462, 127] on div "Show (2)" at bounding box center [477, 127] width 30 height 9
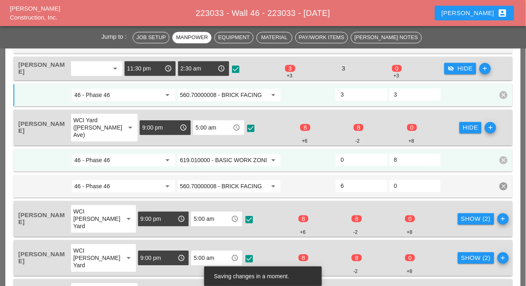
click at [350, 156] on input "0" at bounding box center [361, 159] width 42 height 13
type input "2"
click at [461, 217] on div "Show (2)" at bounding box center [476, 219] width 30 height 9
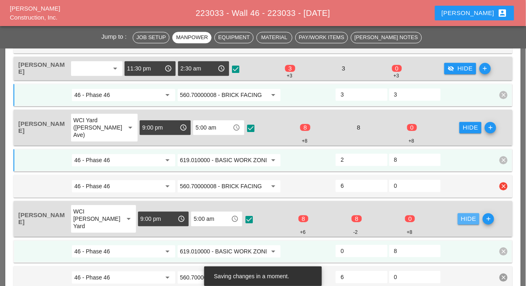
scroll to position [655, 0]
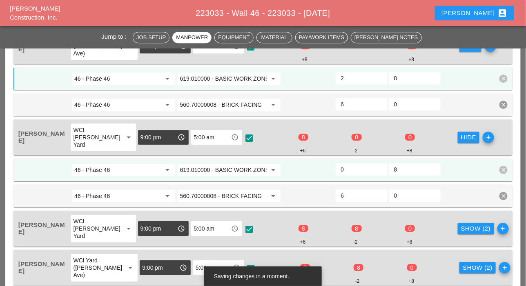
click at [346, 169] on input "0" at bounding box center [361, 169] width 42 height 13
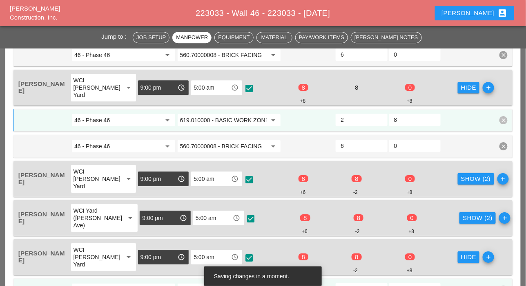
scroll to position [737, 0]
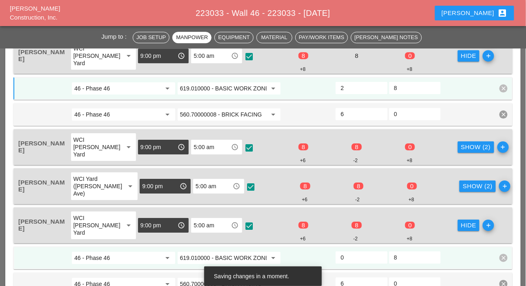
type input "2"
click at [461, 143] on div "Show (2)" at bounding box center [476, 147] width 30 height 9
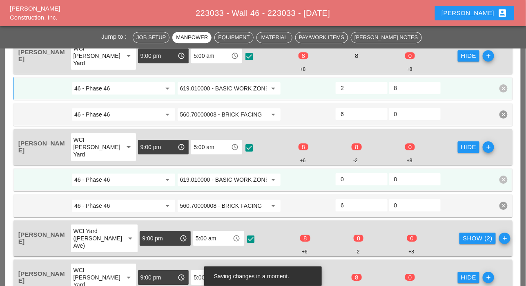
click at [349, 178] on input "0" at bounding box center [361, 179] width 42 height 13
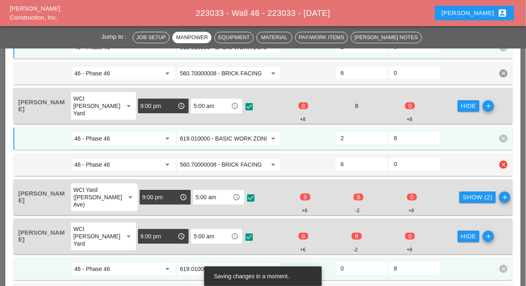
scroll to position [818, 0]
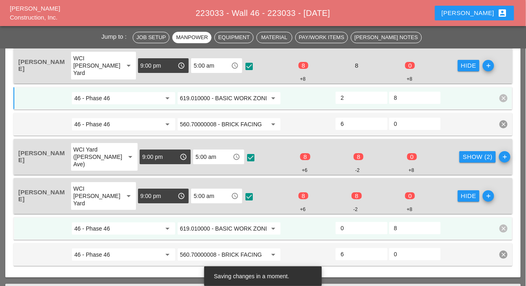
type input "2"
click at [462, 155] on div "Show (2)" at bounding box center [477, 157] width 30 height 9
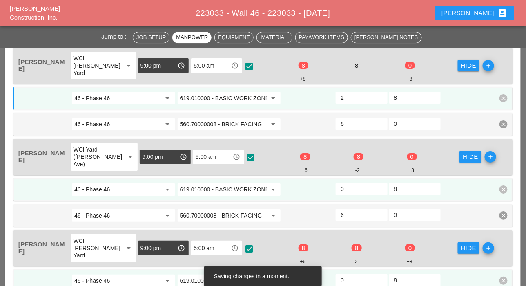
drag, startPoint x: 359, startPoint y: 189, endPoint x: 390, endPoint y: 194, distance: 31.0
click at [360, 190] on input "0" at bounding box center [361, 189] width 42 height 13
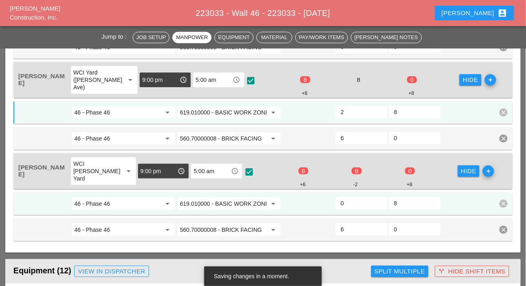
scroll to position [900, 0]
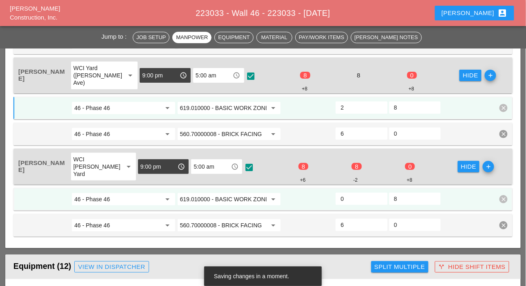
type input "2"
click at [357, 198] on input "0" at bounding box center [361, 199] width 42 height 13
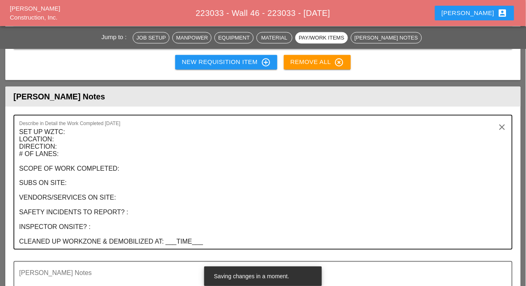
scroll to position [2165, 0]
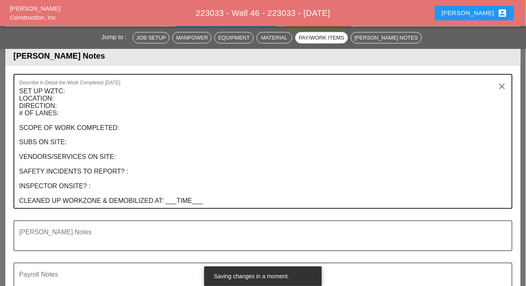
type input "2"
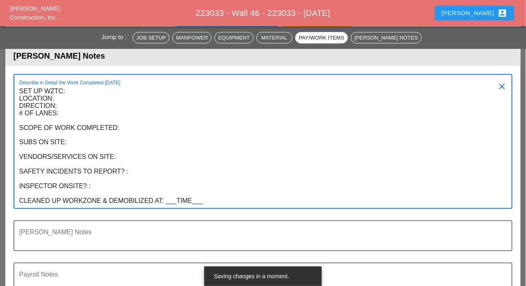
click at [229, 195] on textarea "SET UP WZTC: LOCATION: DIRECTION: # OF LANES: SCOPE OF WORK COMPLETED: SUBS ON …" at bounding box center [259, 147] width 481 height 124
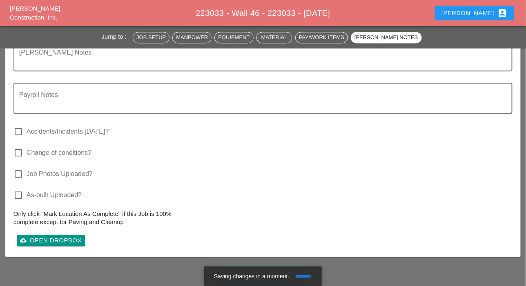
scroll to position [2450, 0]
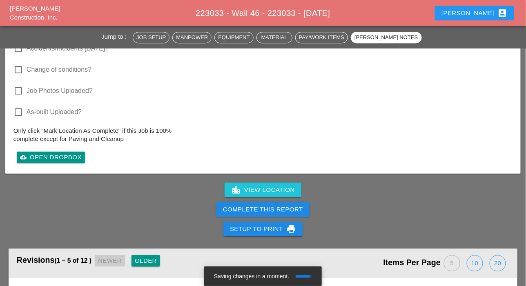
type textarea "SET UP WZTC: LOCATION: DIRECTION: # OF LANES: SCOPE OF WORK COMPLETED: SUBS ON …"
click at [279, 206] on div "Complete This Report" at bounding box center [263, 209] width 80 height 9
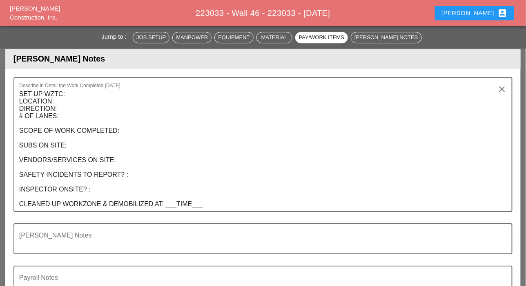
scroll to position [1628, 0]
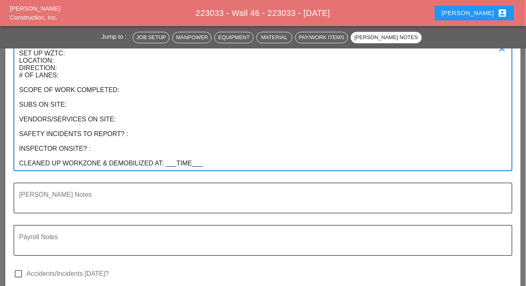
click at [233, 164] on textarea "SET UP WZTC: LOCATION: DIRECTION: # OF LANES: SCOPE OF WORK COMPLETED: SUBS ON …" at bounding box center [259, 109] width 481 height 124
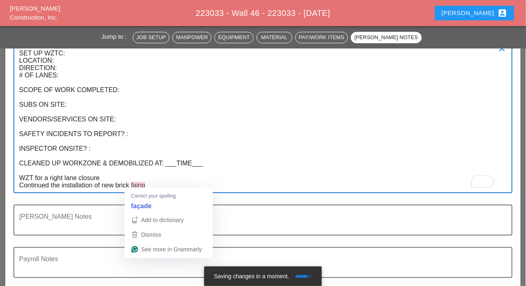
click at [152, 182] on textarea "SET UP WZTC: LOCATION: DIRECTION: # OF LANES: SCOPE OF WORK COMPLETED: SUBS ON …" at bounding box center [259, 120] width 481 height 146
click at [136, 182] on textarea "SET UP WZTC: LOCATION: DIRECTION: # OF LANES: SCOPE OF WORK COMPLETED: SUBS ON …" at bounding box center [259, 120] width 481 height 146
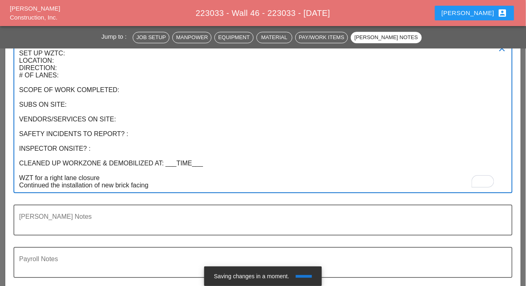
click at [179, 179] on textarea "SET UP WZTC: LOCATION: DIRECTION: # OF LANES: SCOPE OF WORK COMPLETED: SUBS ON …" at bounding box center [259, 120] width 481 height 146
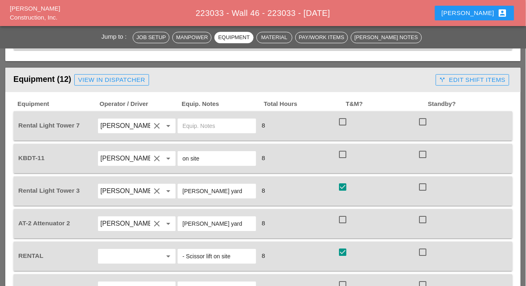
scroll to position [690, 0]
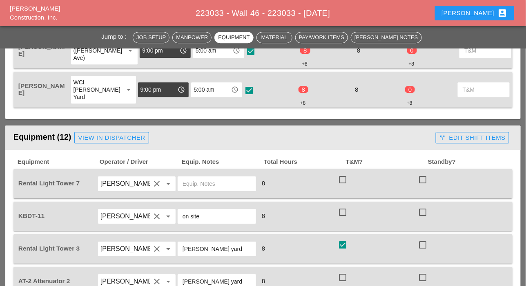
type textarea "SET UP WZTC: LOCATION: DIRECTION: # OF LANES: SCOPE OF WORK COMPLETED: SUBS ON …"
click at [337, 176] on div at bounding box center [342, 180] width 14 height 14
checkbox input "true"
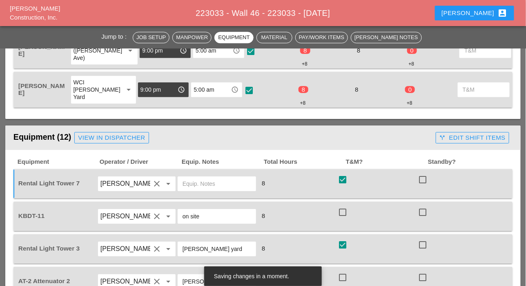
click at [344, 211] on div at bounding box center [342, 213] width 14 height 14
checkbox input "true"
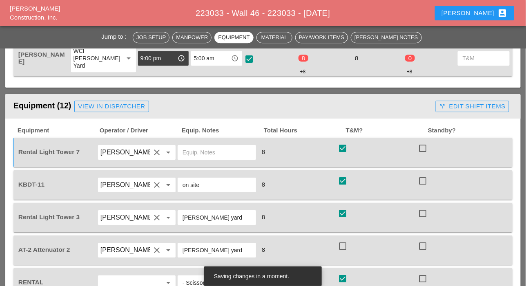
scroll to position [772, 0]
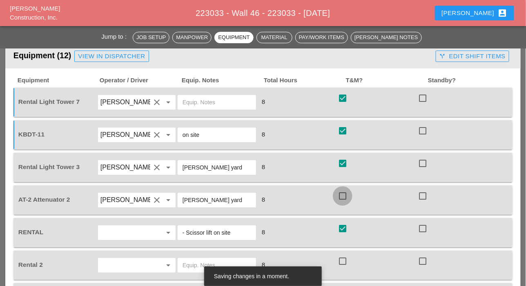
click at [344, 193] on div at bounding box center [342, 196] width 14 height 14
checkbox input "true"
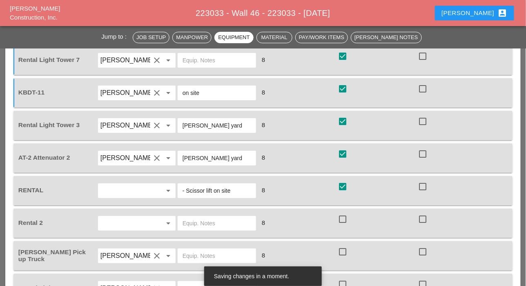
scroll to position [853, 0]
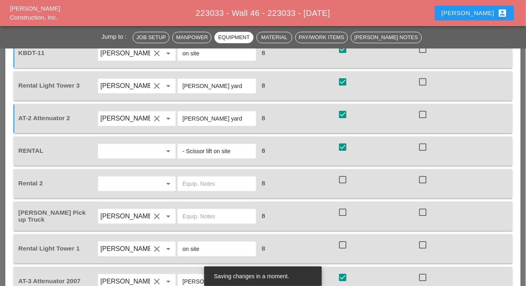
click at [343, 182] on div at bounding box center [342, 180] width 14 height 14
checkbox input "true"
click at [344, 211] on div at bounding box center [342, 213] width 14 height 14
checkbox input "true"
click at [345, 242] on div at bounding box center [342, 245] width 14 height 14
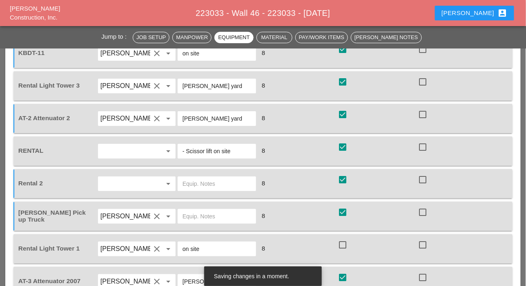
checkbox input "true"
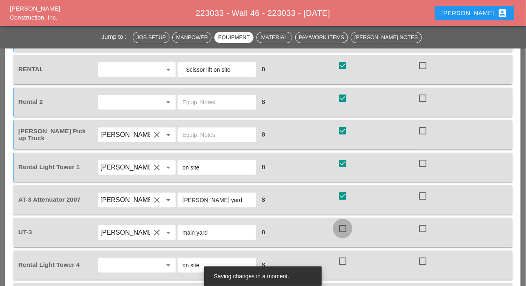
click at [343, 228] on div at bounding box center [342, 229] width 14 height 14
checkbox input "true"
click at [346, 259] on div at bounding box center [342, 262] width 14 height 14
checkbox input "true"
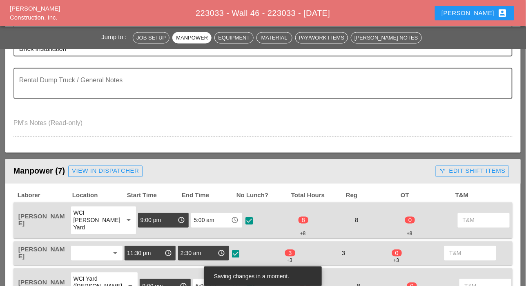
scroll to position [323, 0]
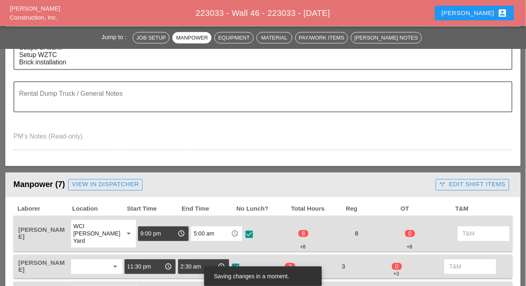
drag, startPoint x: 463, startPoint y: 183, endPoint x: 458, endPoint y: 185, distance: 5.3
click at [463, 182] on div "call_split Edit Shift Items" at bounding box center [472, 184] width 66 height 9
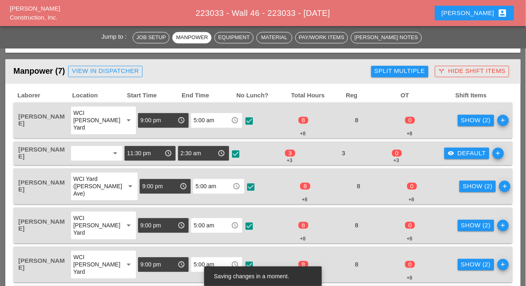
scroll to position [445, 0]
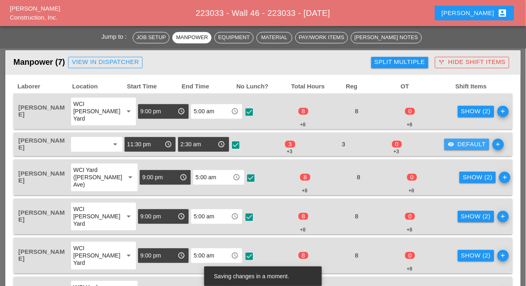
drag, startPoint x: 457, startPoint y: 145, endPoint x: 430, endPoint y: 149, distance: 27.2
click at [457, 145] on div "visibility Default" at bounding box center [466, 144] width 38 height 9
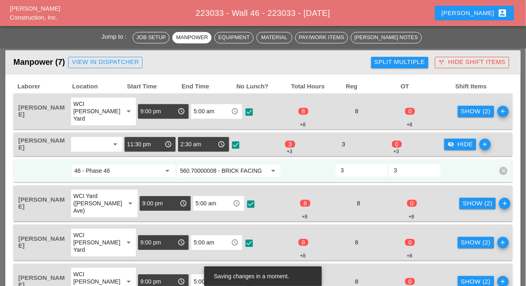
click at [461, 110] on div "Show (2)" at bounding box center [476, 111] width 30 height 9
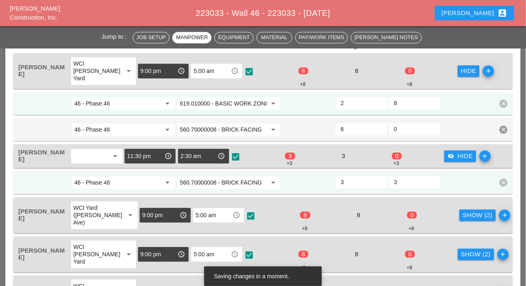
scroll to position [568, 0]
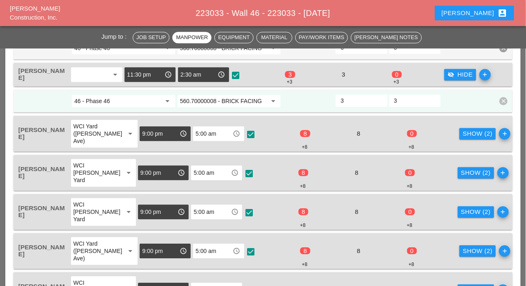
click at [462, 131] on div "Show (2)" at bounding box center [477, 133] width 30 height 9
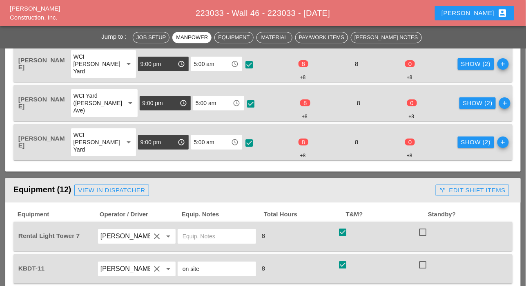
scroll to position [772, 0]
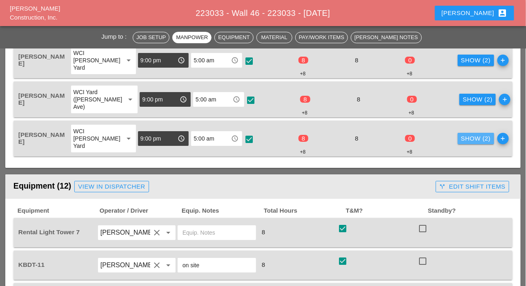
click at [461, 138] on div "Show (2)" at bounding box center [476, 138] width 30 height 9
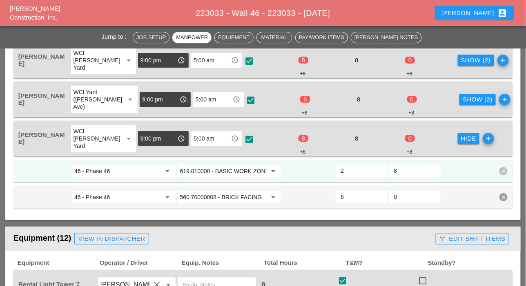
drag, startPoint x: 401, startPoint y: 169, endPoint x: 389, endPoint y: 169, distance: 12.2
click at [389, 169] on div "8" at bounding box center [414, 171] width 51 height 12
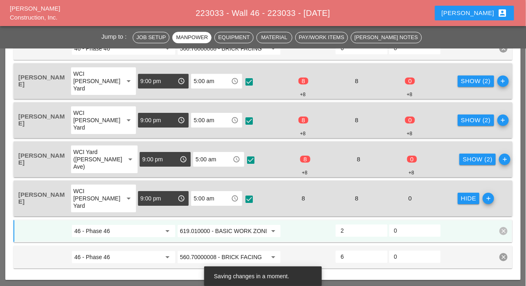
scroll to position [690, 0]
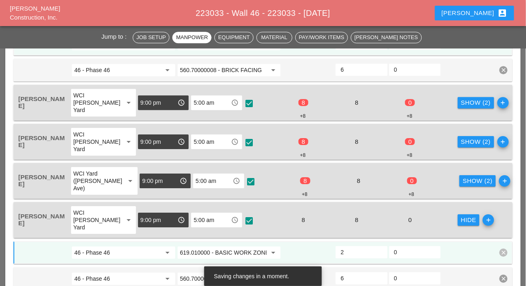
type input "0"
click at [459, 175] on button "Show (2)" at bounding box center [477, 180] width 36 height 11
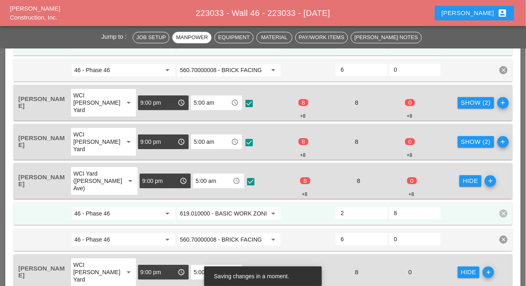
drag, startPoint x: 400, startPoint y: 210, endPoint x: 390, endPoint y: 206, distance: 10.3
click at [390, 207] on div "8" at bounding box center [414, 213] width 51 height 12
type input "0"
drag, startPoint x: 466, startPoint y: 135, endPoint x: 440, endPoint y: 149, distance: 28.7
click at [465, 137] on button "Show (2)" at bounding box center [475, 141] width 36 height 11
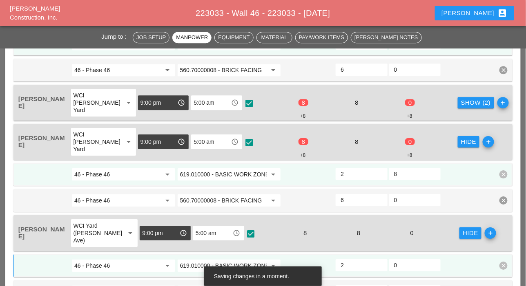
drag, startPoint x: 399, startPoint y: 167, endPoint x: 405, endPoint y: 162, distance: 7.8
click at [388, 167] on div "46 - Phase 46 arrow_drop_down 619.010000 - BASIC WORK ZONE TRAFFIC CONTROL arro…" at bounding box center [257, 174] width 478 height 15
type input "0"
click at [461, 105] on div "Show (2)" at bounding box center [476, 102] width 30 height 9
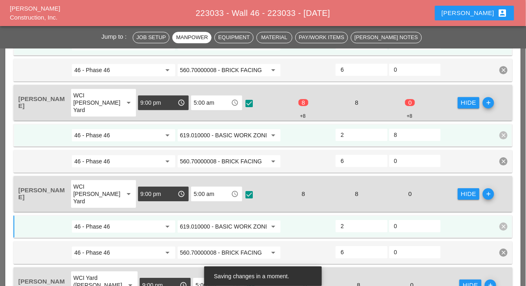
drag, startPoint x: 400, startPoint y: 131, endPoint x: 409, endPoint y: 138, distance: 11.3
click at [385, 130] on div "46 - Phase 46 arrow_drop_down 619.010000 - BASIC WORK ZONE TRAFFIC CONTROL arro…" at bounding box center [257, 135] width 478 height 15
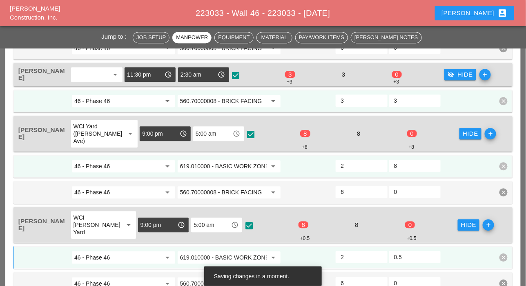
type input "0.5"
click at [389, 160] on div "8" at bounding box center [414, 166] width 51 height 12
type input "0"
drag, startPoint x: 397, startPoint y: 98, endPoint x: 386, endPoint y: 99, distance: 10.6
click at [387, 98] on div "46 - Phase 46 arrow_drop_down 560.70000008 - BRICK FACING arrow_drop_down 3 3 c…" at bounding box center [257, 101] width 478 height 15
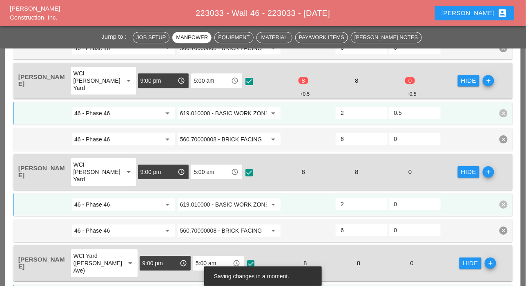
scroll to position [690, 0]
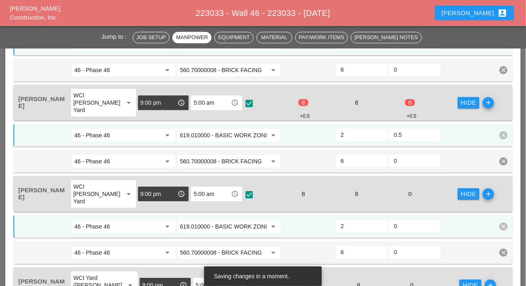
type input "0"
drag, startPoint x: 404, startPoint y: 133, endPoint x: 387, endPoint y: 133, distance: 16.7
click at [388, 133] on div "46 - Phase 46 arrow_drop_down 619.010000 - BASIC WORK ZONE TRAFFIC CONTROL arro…" at bounding box center [257, 135] width 478 height 15
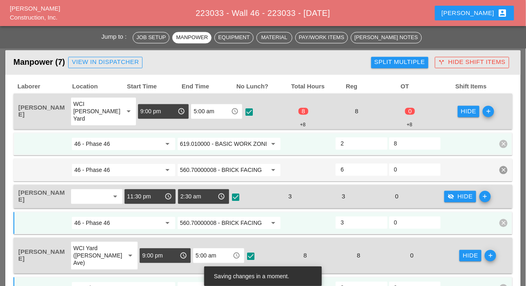
scroll to position [404, 0]
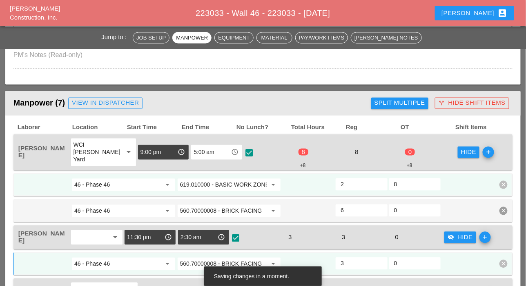
type input "0"
drag, startPoint x: 401, startPoint y: 186, endPoint x: 388, endPoint y: 184, distance: 13.6
click at [388, 182] on div "46 - Phase 46 arrow_drop_down 619.010000 - BASIC WORK ZONE TRAFFIC CONTROL arro…" at bounding box center [257, 185] width 478 height 15
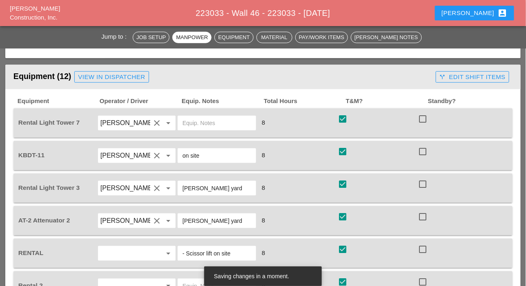
scroll to position [1098, 0]
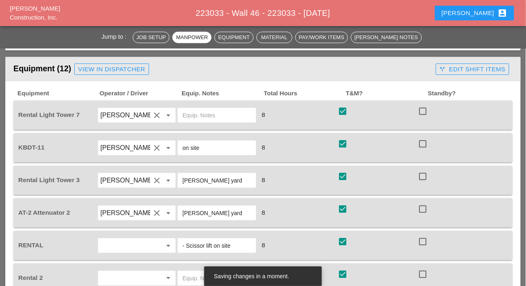
type input "0"
click at [485, 70] on div "call_split Edit Shift Items" at bounding box center [472, 69] width 66 height 9
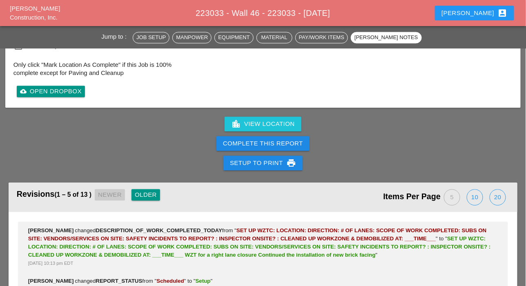
scroll to position [2363, 0]
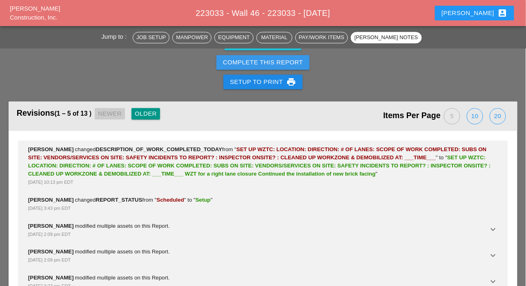
drag, startPoint x: 289, startPoint y: 57, endPoint x: 326, endPoint y: 42, distance: 40.2
click at [289, 58] on div "Complete This Report" at bounding box center [263, 62] width 80 height 9
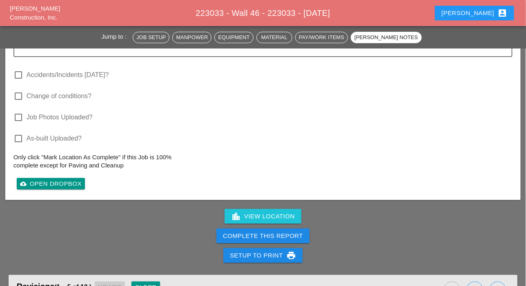
scroll to position [1918, 0]
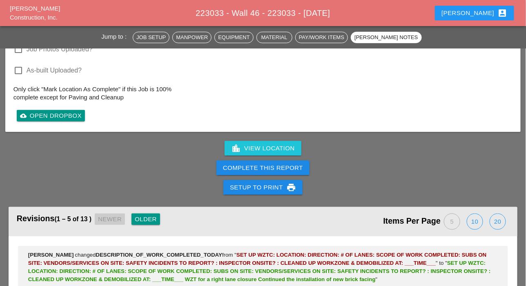
click at [294, 164] on div "Complete This Report" at bounding box center [263, 168] width 80 height 9
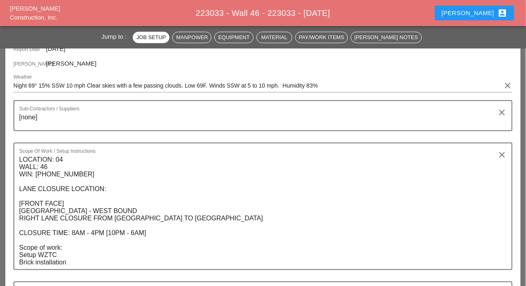
scroll to position [0, 0]
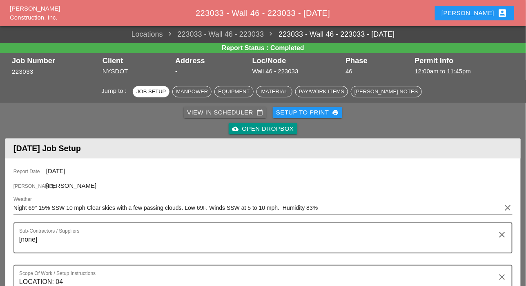
click at [247, 115] on div "View in Scheduler calendar_today" at bounding box center [225, 112] width 76 height 9
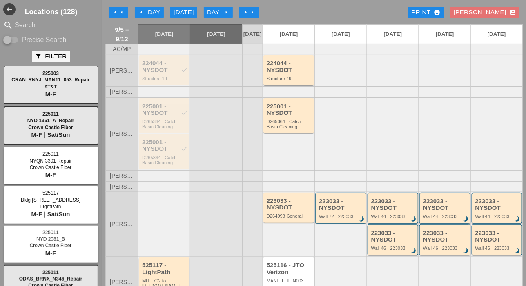
click at [152, 8] on div "arrow_left Day" at bounding box center [149, 12] width 22 height 9
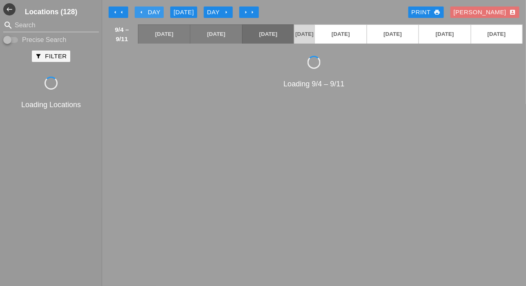
click at [152, 8] on div "arrow_left Day" at bounding box center [149, 12] width 22 height 9
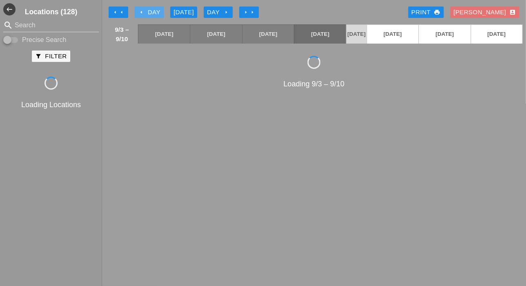
click at [152, 8] on div "arrow_left Day" at bounding box center [149, 12] width 22 height 9
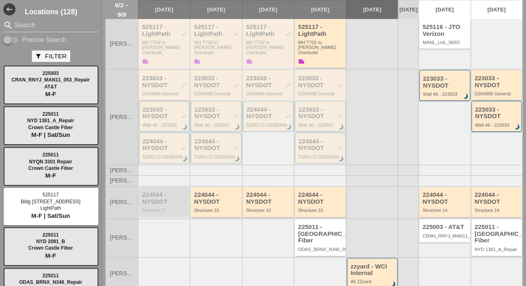
scroll to position [279, 0]
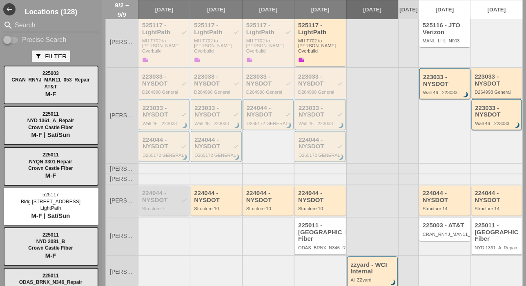
click at [166, 191] on div "224044 - NYSDOT check" at bounding box center [164, 197] width 45 height 13
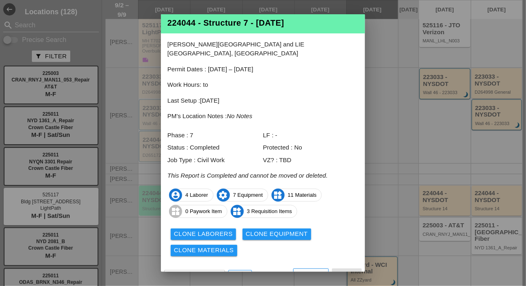
scroll to position [20, 0]
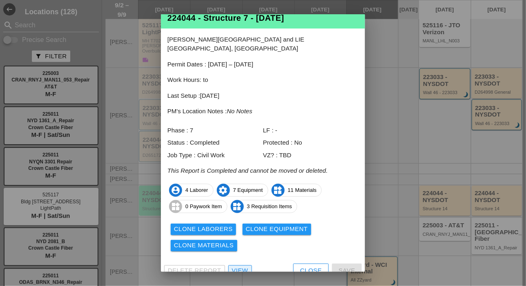
click at [243, 266] on div "View" at bounding box center [240, 270] width 16 height 9
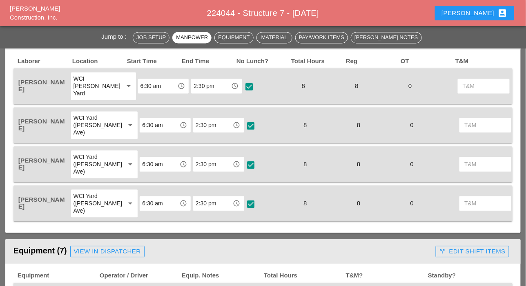
scroll to position [449, 0]
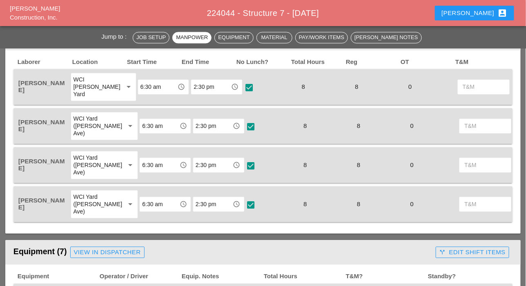
click at [196, 207] on input "2:30 pm" at bounding box center [212, 204] width 35 height 13
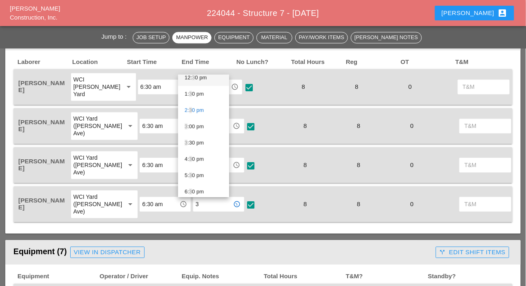
scroll to position [245, 0]
click at [200, 117] on div "3 :30 pm" at bounding box center [203, 118] width 38 height 10
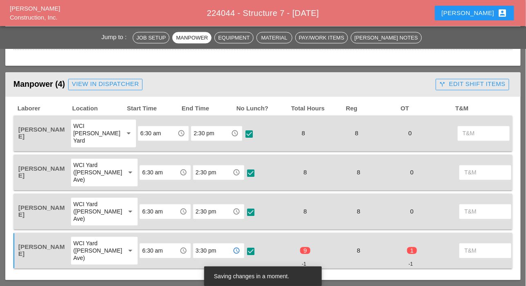
scroll to position [408, 0]
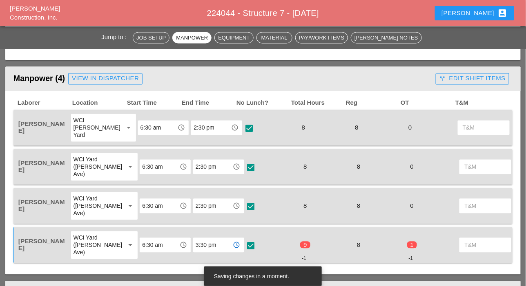
type input "3:30 pm"
click at [481, 75] on div "call_split Edit Shift Items" at bounding box center [472, 78] width 66 height 9
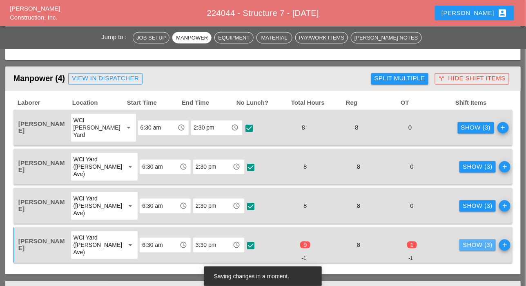
click at [462, 247] on div "Show (3)" at bounding box center [477, 245] width 30 height 9
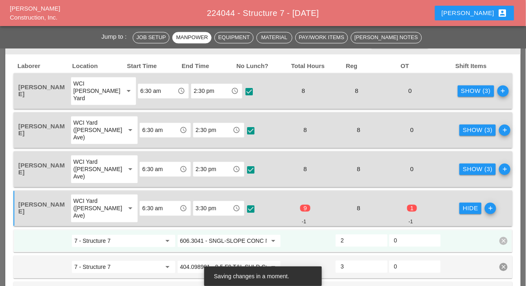
scroll to position [490, 0]
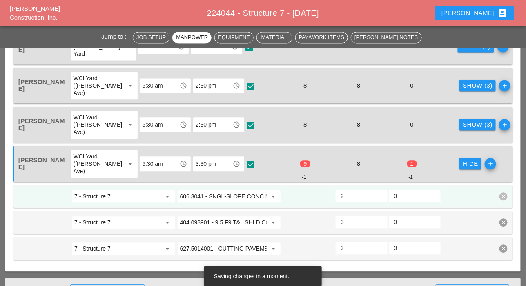
click at [406, 197] on input "0" at bounding box center [415, 196] width 42 height 13
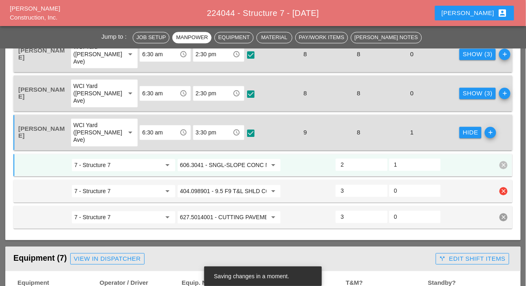
scroll to position [530, 0]
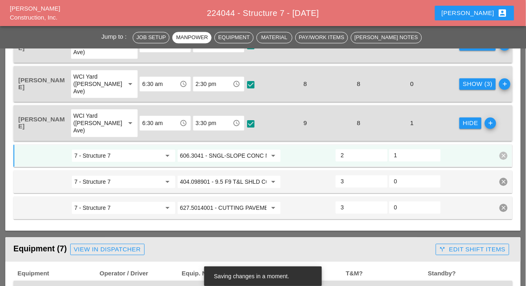
type input "1"
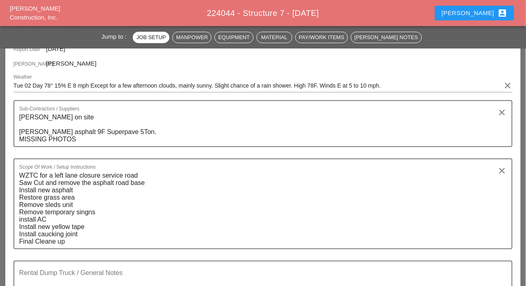
scroll to position [0, 0]
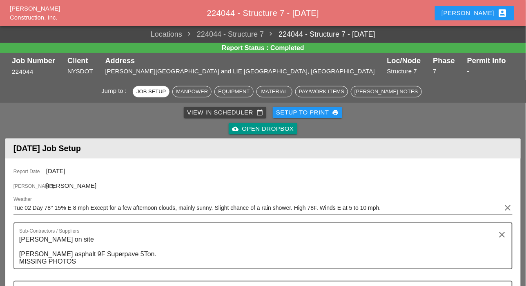
click at [204, 112] on div "View in Scheduler calendar_today" at bounding box center [225, 112] width 76 height 9
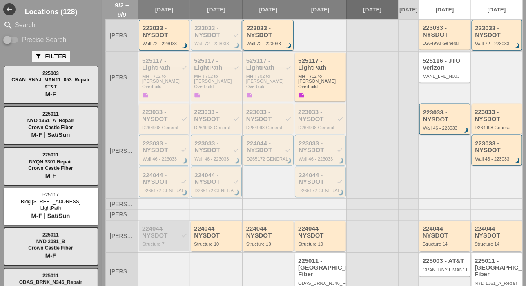
scroll to position [279, 0]
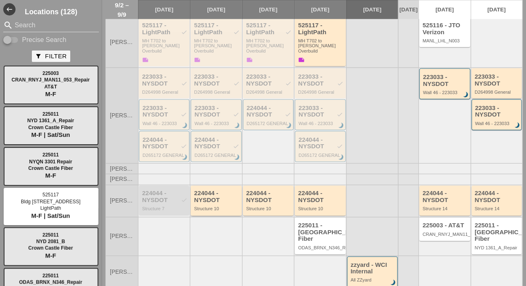
click at [216, 191] on div "224044 - NYSDOT" at bounding box center [216, 197] width 45 height 13
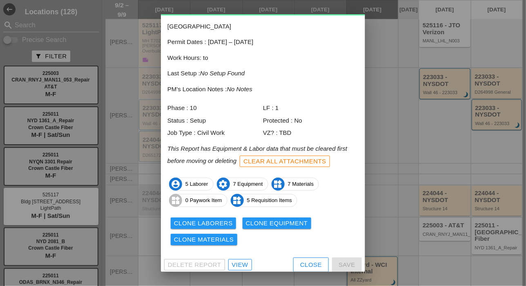
scroll to position [36, 0]
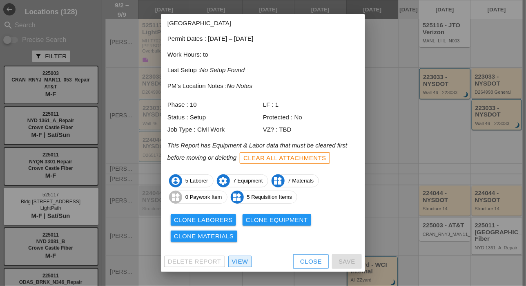
click at [245, 261] on div "View" at bounding box center [240, 261] width 16 height 9
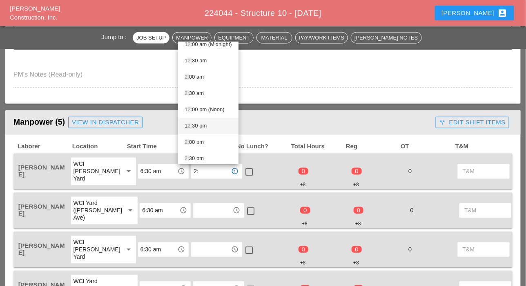
scroll to position [11, 0]
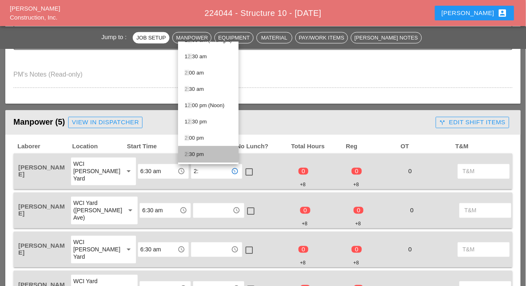
click at [199, 153] on div "2: 30 pm" at bounding box center [207, 155] width 47 height 10
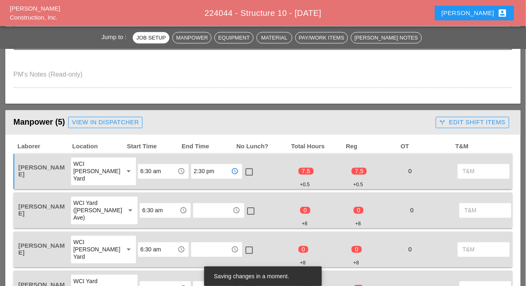
type input "2:30 pm"
click at [242, 173] on div at bounding box center [249, 173] width 14 height 14
checkbox input "true"
click at [195, 210] on input "text" at bounding box center [212, 210] width 35 height 13
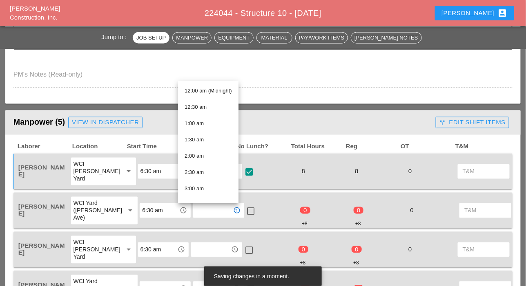
paste input "2:30 pm"
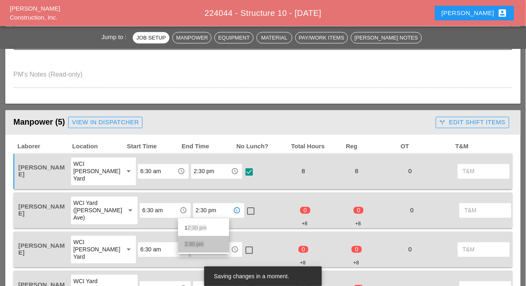
click at [193, 243] on span "2:30 pm" at bounding box center [193, 245] width 19 height 6
type input "2:30 pm"
click at [193, 248] on input "text" at bounding box center [210, 250] width 35 height 13
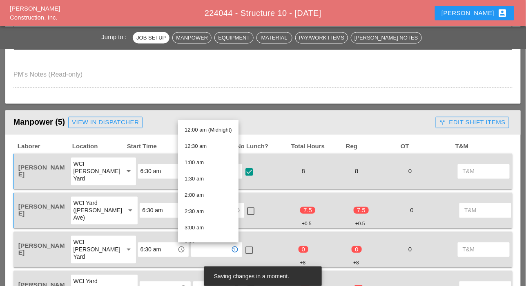
paste input "2:30 pm"
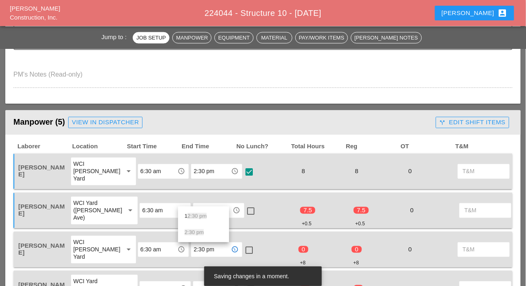
click at [193, 253] on input "2:30 pm" at bounding box center [210, 250] width 35 height 13
click at [193, 233] on span "2:30 pm" at bounding box center [193, 233] width 19 height 6
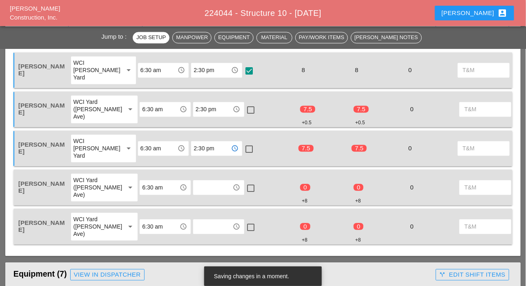
scroll to position [449, 0]
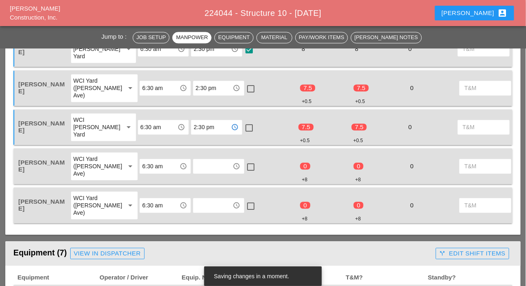
type input "2:30 pm"
click at [199, 164] on input "text" at bounding box center [212, 166] width 35 height 13
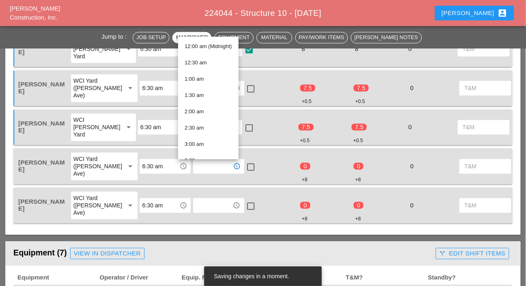
paste input "2:30 pm"
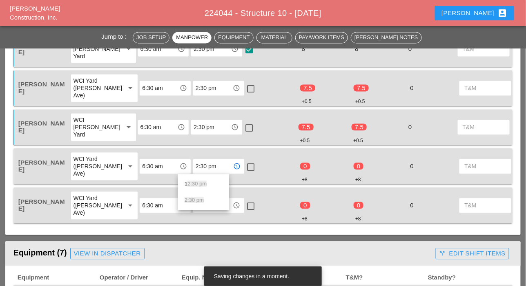
click at [197, 200] on span "2:30 pm" at bounding box center [193, 200] width 19 height 6
type input "2:30 pm"
click at [195, 207] on input "text" at bounding box center [212, 206] width 35 height 13
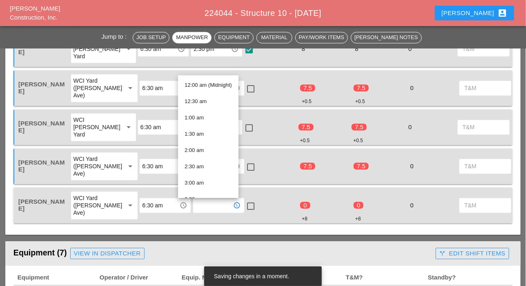
paste input "2:30 pm"
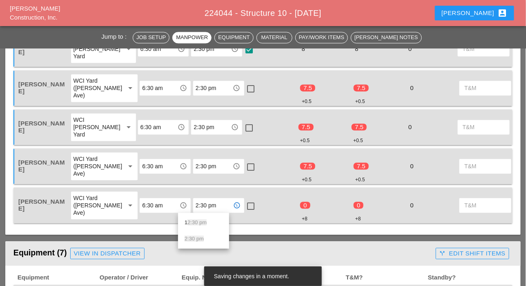
click at [195, 238] on span "2:30 pm" at bounding box center [193, 239] width 19 height 6
type input "2:30 pm"
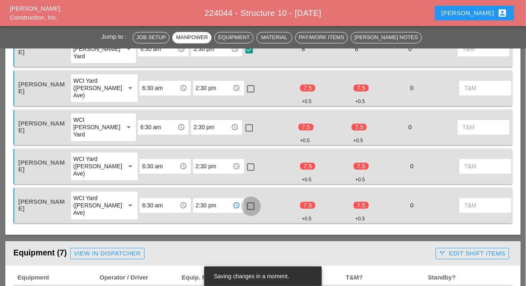
click at [244, 202] on div at bounding box center [251, 207] width 14 height 14
checkbox input "true"
drag, startPoint x: 239, startPoint y: 167, endPoint x: 239, endPoint y: 162, distance: 5.3
click at [244, 167] on div at bounding box center [251, 168] width 14 height 14
checkbox input "true"
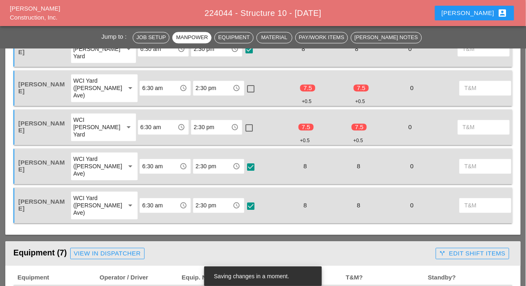
click at [242, 130] on div at bounding box center [249, 129] width 14 height 14
checkbox input "true"
click at [244, 86] on div at bounding box center [251, 89] width 14 height 14
checkbox input "true"
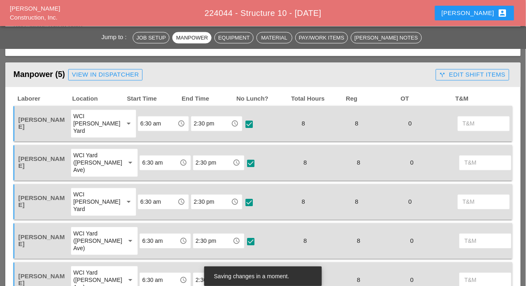
scroll to position [367, 0]
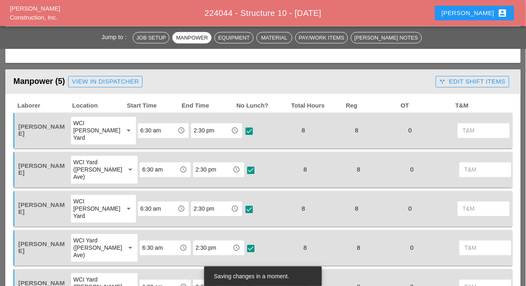
click at [450, 80] on div "call_split Edit Shift Items" at bounding box center [472, 81] width 66 height 9
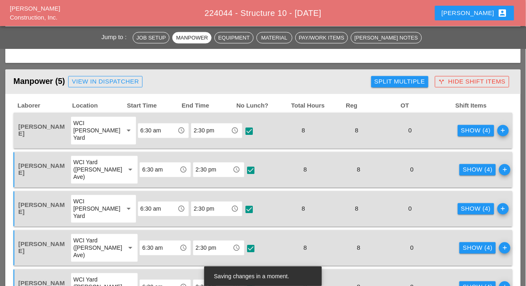
click at [461, 132] on div "Show (4)" at bounding box center [476, 130] width 30 height 9
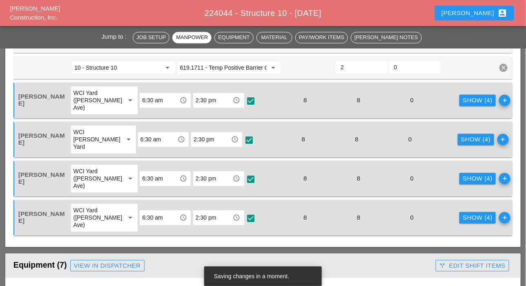
scroll to position [571, 0]
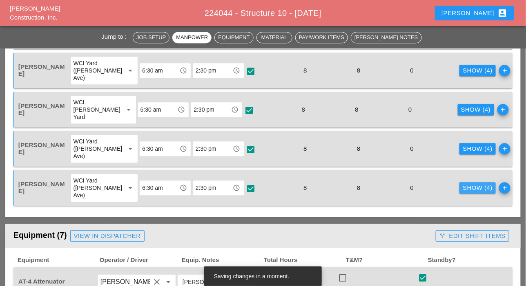
drag, startPoint x: 457, startPoint y: 186, endPoint x: 424, endPoint y: 177, distance: 33.4
click at [462, 186] on div "Show (4)" at bounding box center [477, 188] width 30 height 9
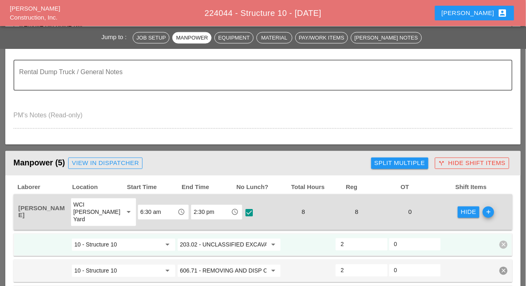
scroll to position [41, 0]
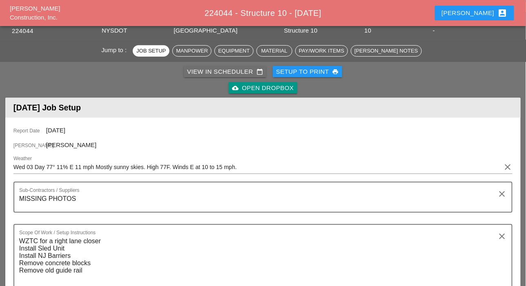
click at [216, 72] on div "View in Scheduler calendar_today" at bounding box center [225, 71] width 76 height 9
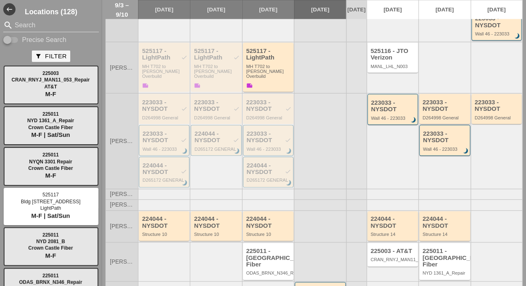
scroll to position [304, 0]
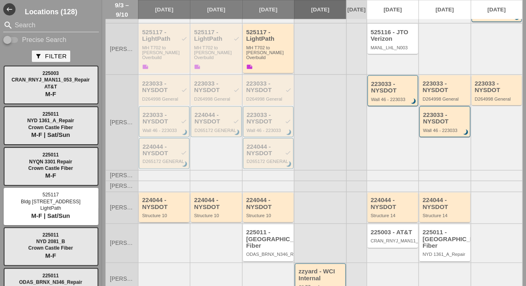
click at [169, 197] on div "224044 - NYSDOT" at bounding box center [164, 203] width 45 height 13
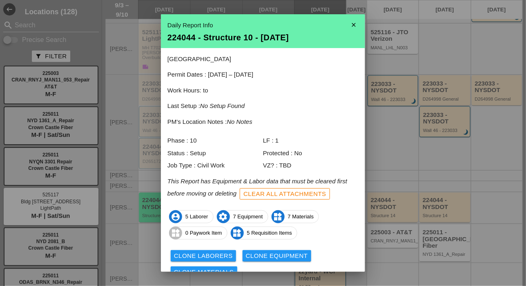
scroll to position [36, 0]
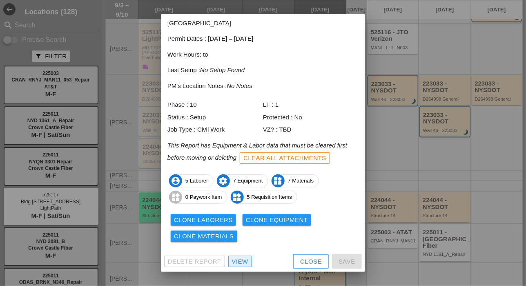
drag, startPoint x: 242, startPoint y: 259, endPoint x: 244, endPoint y: 250, distance: 9.9
click at [242, 259] on div "View" at bounding box center [240, 261] width 16 height 9
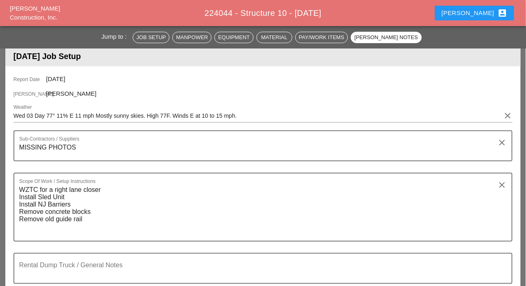
scroll to position [1754, 0]
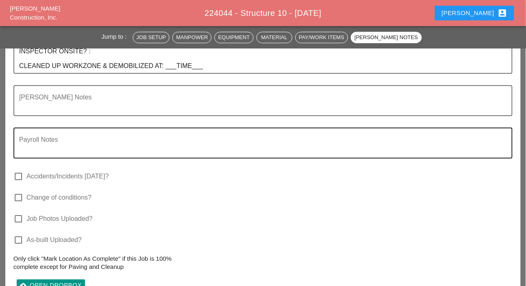
click at [264, 133] on div "Payroll Notes" at bounding box center [259, 143] width 481 height 29
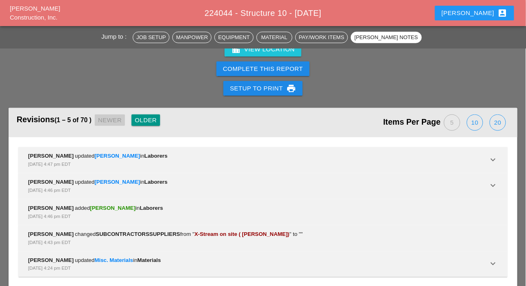
scroll to position [1949, 0]
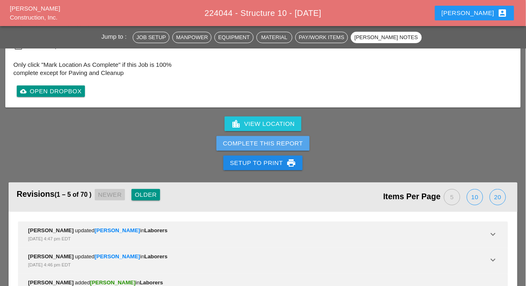
click at [263, 140] on div "Complete This Report" at bounding box center [263, 143] width 80 height 9
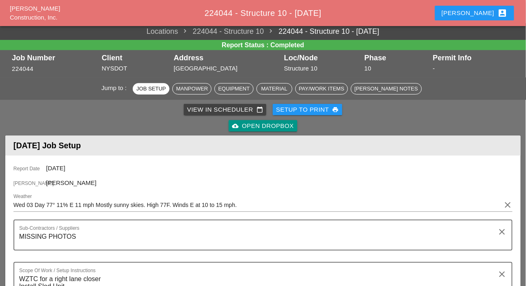
scroll to position [0, 0]
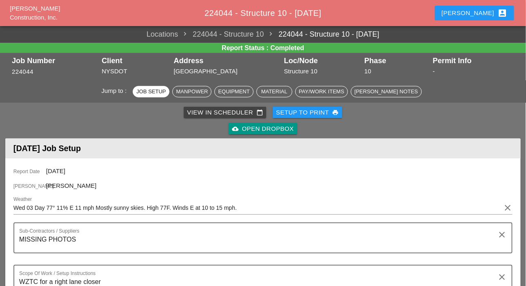
click at [200, 112] on div "View in Scheduler calendar_today" at bounding box center [225, 112] width 76 height 9
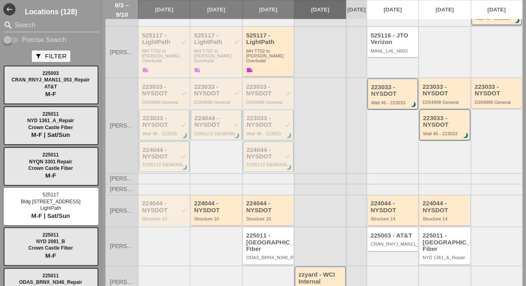
scroll to position [304, 0]
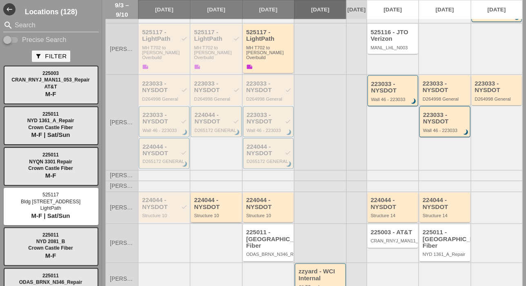
click at [213, 214] on div "Structure 10" at bounding box center [216, 216] width 45 height 5
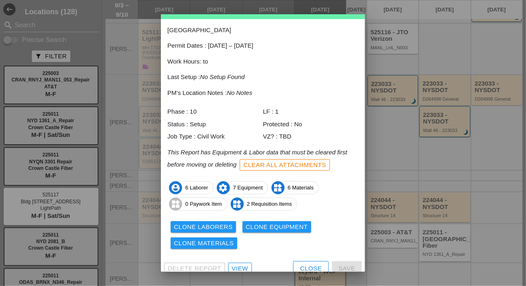
scroll to position [36, 0]
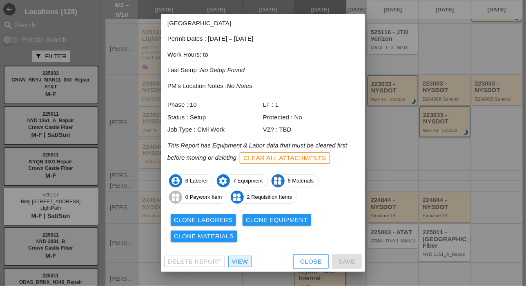
click at [243, 261] on div "View" at bounding box center [240, 261] width 16 height 9
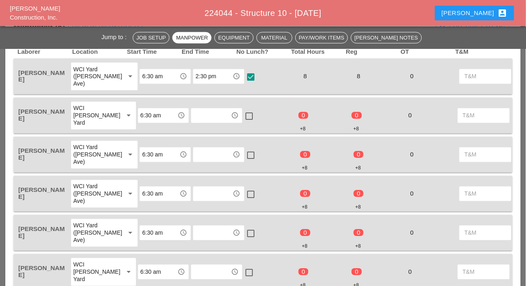
scroll to position [408, 0]
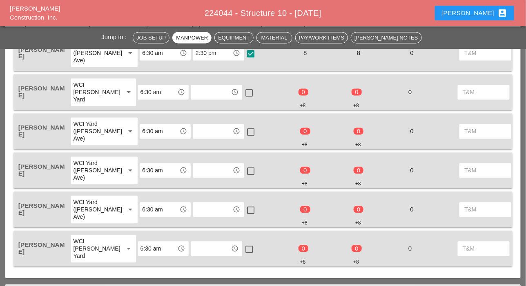
click at [195, 131] on input "text" at bounding box center [212, 131] width 35 height 13
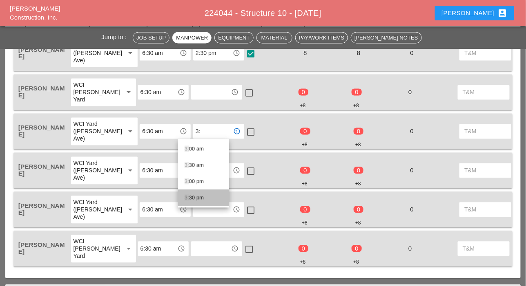
click at [201, 197] on div "3: 30 pm" at bounding box center [203, 198] width 38 height 10
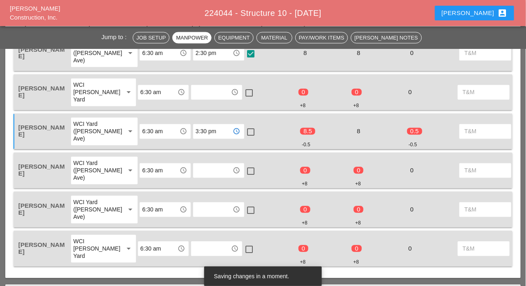
type input "3:30 pm"
click at [244, 129] on div at bounding box center [251, 133] width 14 height 14
checkbox input "true"
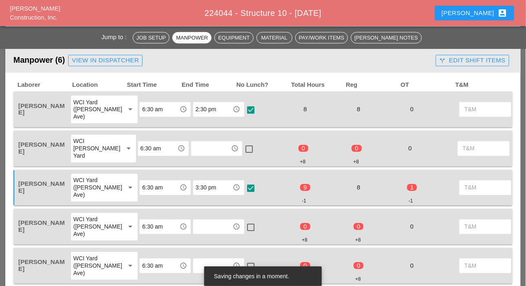
scroll to position [367, 0]
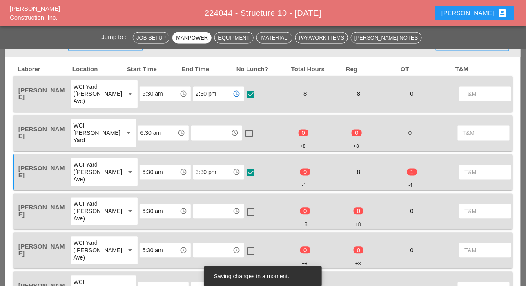
click at [197, 133] on input "text" at bounding box center [210, 133] width 35 height 13
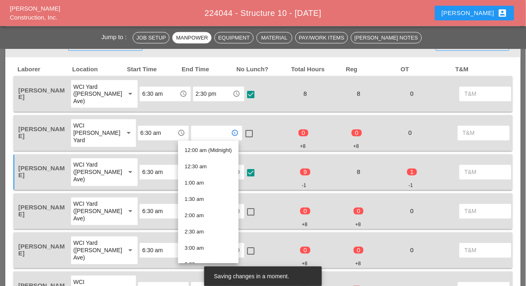
paste input "2:30 pm"
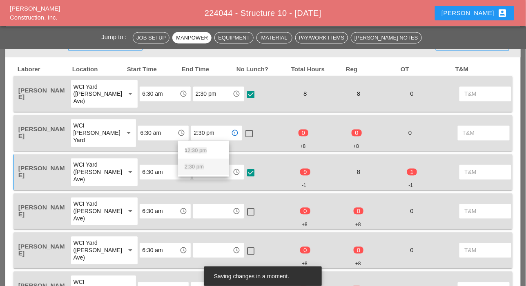
click at [193, 165] on span "2:30 pm" at bounding box center [193, 167] width 19 height 6
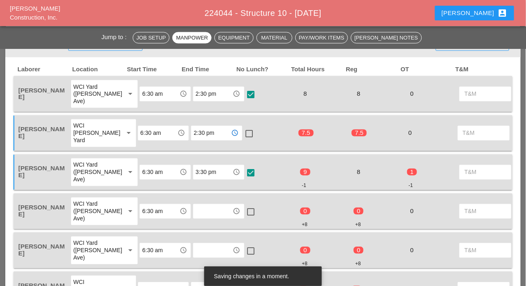
type input "2:30 pm"
click at [195, 216] on input "text" at bounding box center [212, 211] width 35 height 13
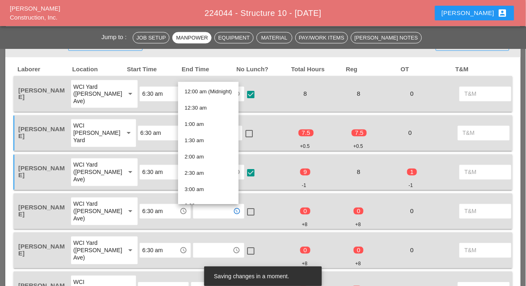
paste input "2:30 pm"
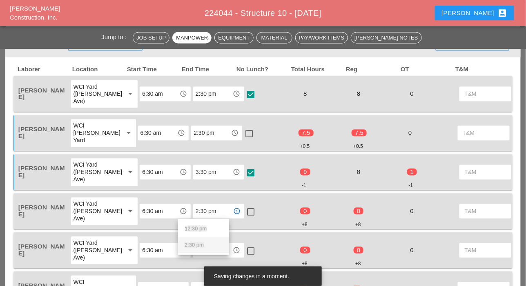
click at [193, 245] on span "2:30 pm" at bounding box center [193, 245] width 19 height 6
type input "2:30 pm"
click at [193, 257] on div "access_time" at bounding box center [218, 251] width 51 height 15
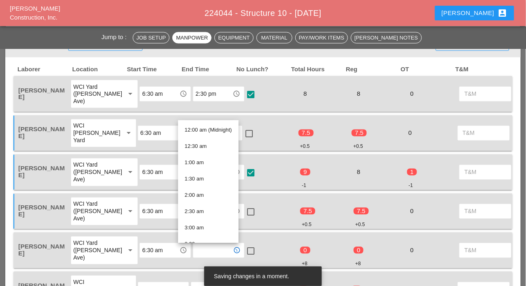
paste input "2:30 pm"
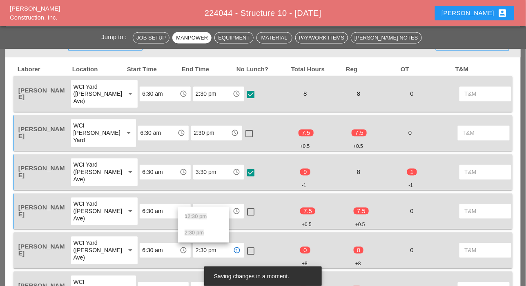
click at [195, 253] on input "2:30 pm" at bounding box center [212, 250] width 35 height 13
click at [194, 234] on span "2:30 pm" at bounding box center [193, 233] width 19 height 6
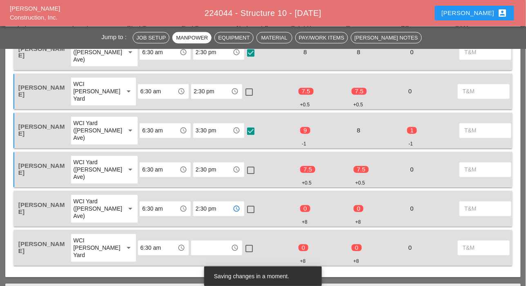
scroll to position [449, 0]
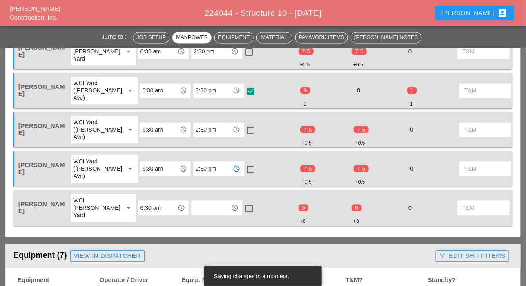
type input "2:30 pm"
click at [193, 206] on input "text" at bounding box center [210, 208] width 35 height 13
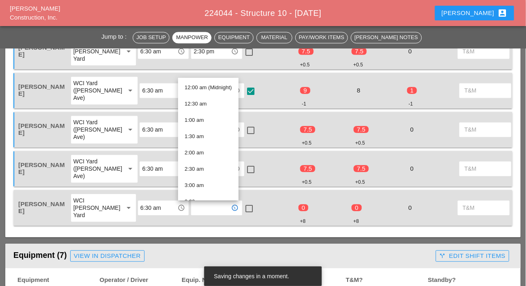
paste input "2:30 pm"
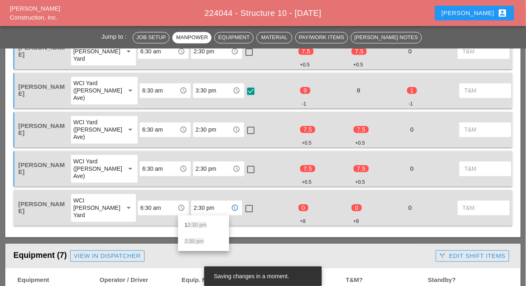
drag, startPoint x: 193, startPoint y: 239, endPoint x: 198, endPoint y: 238, distance: 5.9
click at [193, 239] on span "2:30 pm" at bounding box center [193, 242] width 19 height 6
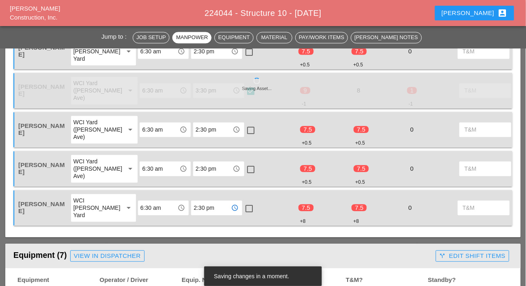
type input "2:30 pm"
click at [242, 208] on div at bounding box center [249, 209] width 14 height 14
checkbox input "true"
click at [244, 169] on div at bounding box center [251, 170] width 14 height 14
checkbox input "true"
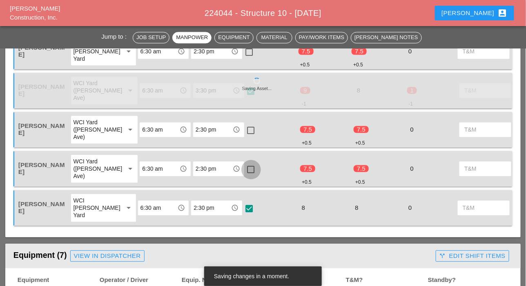
click at [244, 131] on div at bounding box center [251, 131] width 14 height 14
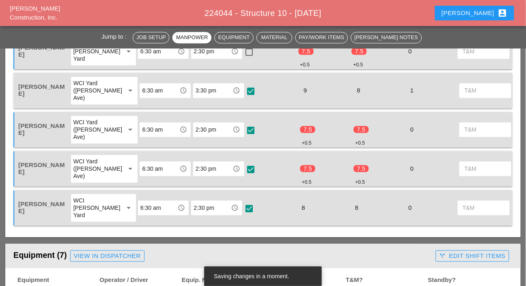
checkbox input "true"
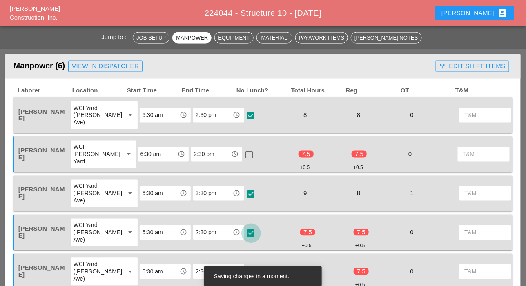
scroll to position [326, 0]
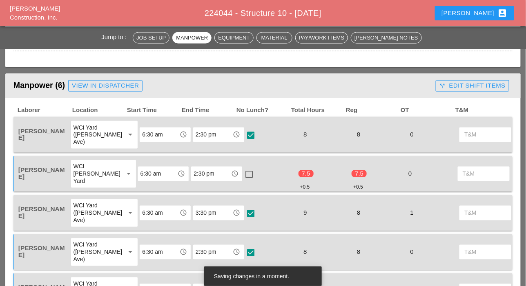
click at [242, 176] on div at bounding box center [249, 175] width 14 height 14
checkbox input "true"
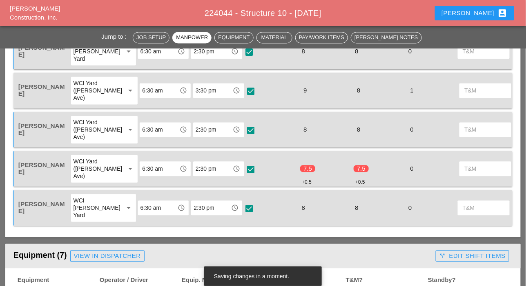
scroll to position [408, 0]
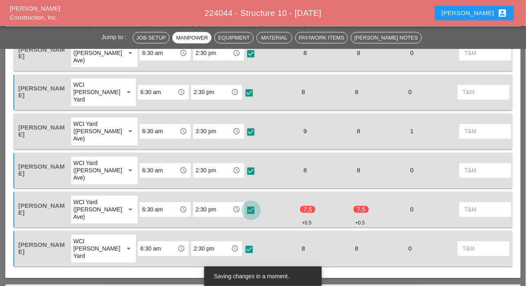
click at [244, 211] on div at bounding box center [251, 211] width 14 height 14
checkbox input "true"
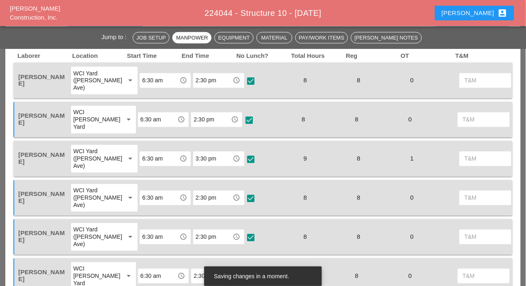
scroll to position [326, 0]
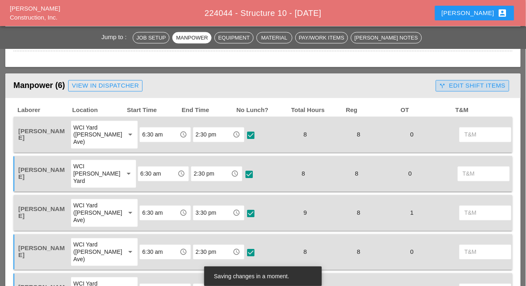
drag, startPoint x: 473, startPoint y: 85, endPoint x: 468, endPoint y: 93, distance: 9.6
click at [473, 85] on div "call_split Edit Shift Items" at bounding box center [472, 85] width 66 height 9
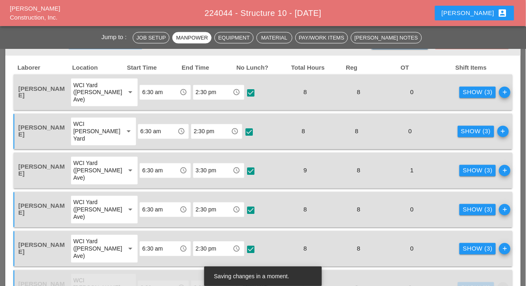
scroll to position [408, 0]
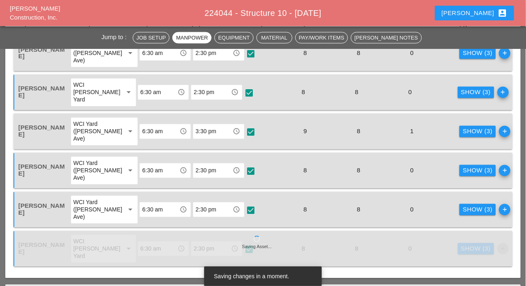
click at [458, 124] on div "Show (3) add" at bounding box center [484, 131] width 53 height 29
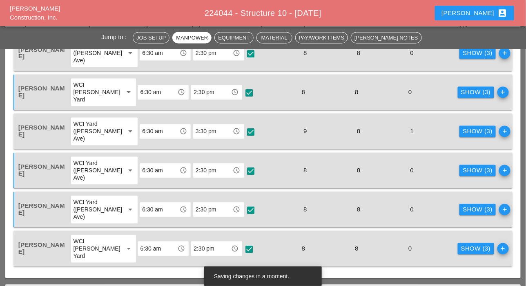
click at [462, 129] on div "Show (3)" at bounding box center [477, 131] width 30 height 9
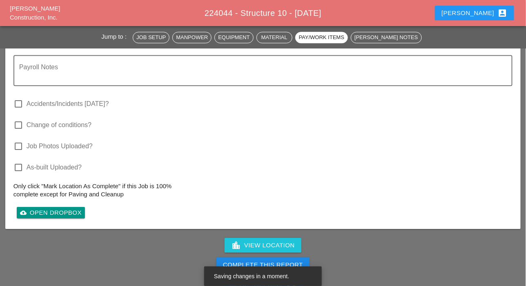
scroll to position [1673, 0]
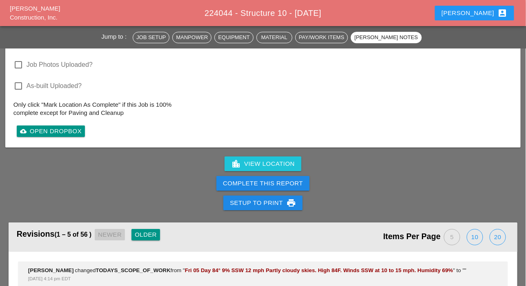
click at [277, 180] on div "Complete This Report" at bounding box center [263, 183] width 80 height 9
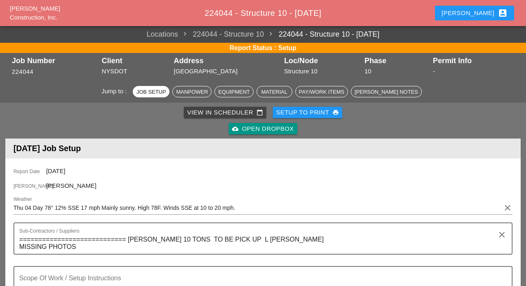
scroll to position [236, 0]
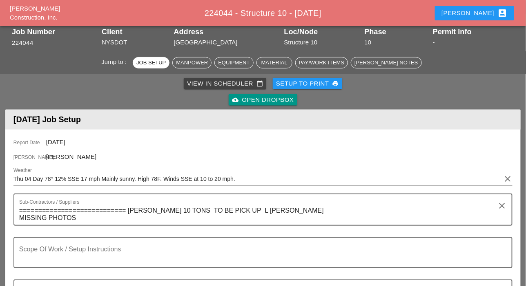
scroll to position [0, 0]
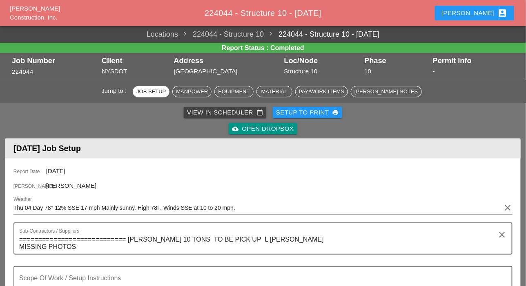
click at [206, 114] on div "View in Scheduler calendar_today" at bounding box center [225, 112] width 76 height 9
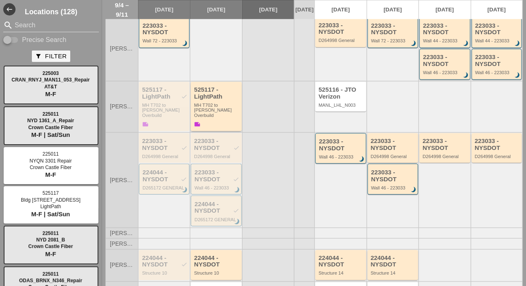
scroll to position [268, 0]
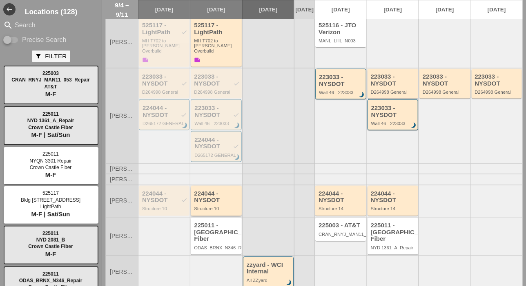
click at [214, 207] on div "Structure 10" at bounding box center [216, 209] width 45 height 5
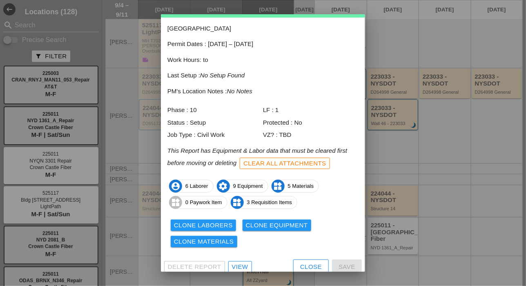
scroll to position [36, 0]
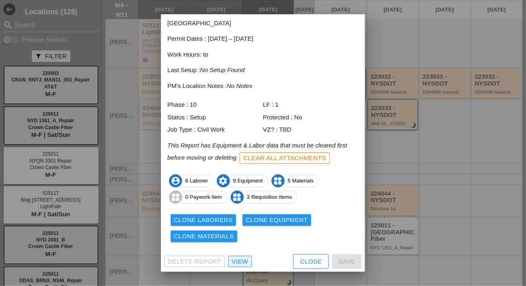
drag, startPoint x: 243, startPoint y: 263, endPoint x: 248, endPoint y: 259, distance: 5.8
click at [243, 263] on div "View" at bounding box center [240, 261] width 16 height 9
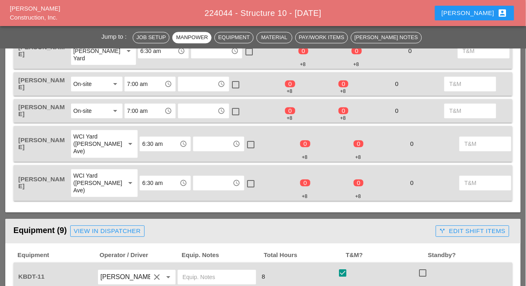
scroll to position [449, 0]
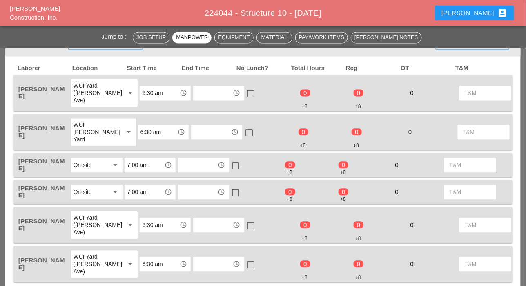
click at [195, 90] on input "text" at bounding box center [212, 93] width 35 height 13
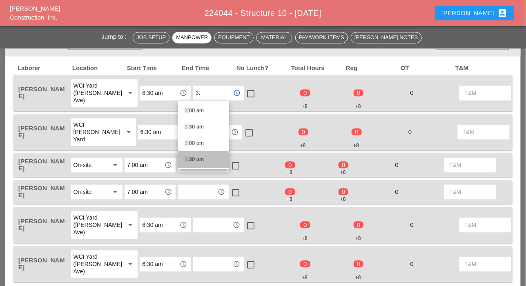
click at [199, 157] on div "3: 30 pm" at bounding box center [203, 160] width 38 height 10
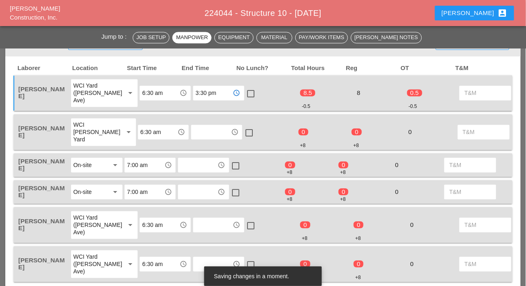
type input "3:30 pm"
click at [244, 93] on div at bounding box center [251, 94] width 14 height 14
checkbox input "true"
click at [198, 131] on input "text" at bounding box center [210, 132] width 35 height 13
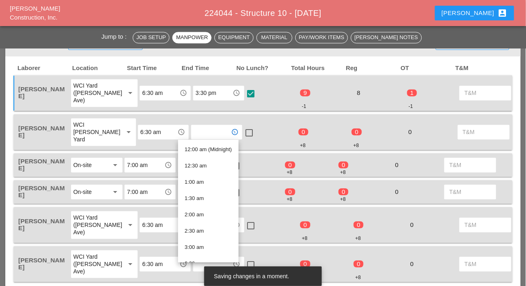
paste input "2:30 pm"
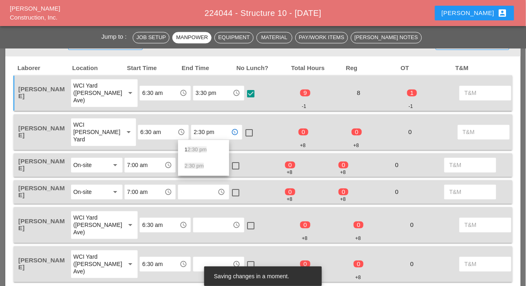
click at [197, 164] on span "2:30 pm" at bounding box center [193, 166] width 19 height 6
type input "2:30 pm"
click at [198, 165] on input "text" at bounding box center [197, 165] width 35 height 13
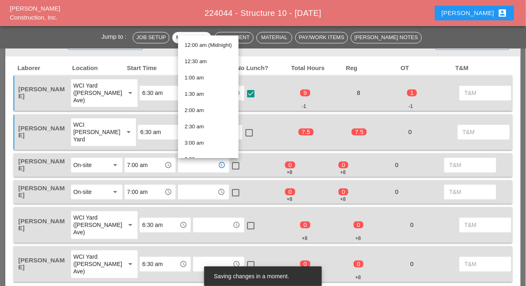
paste input "2:30 pm"
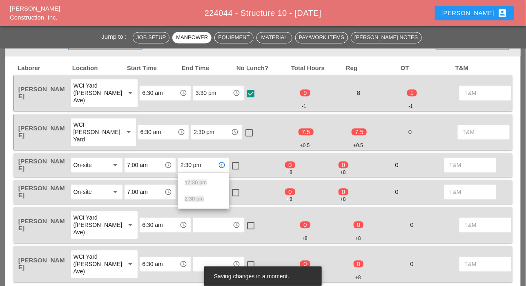
click at [196, 200] on span "2:30 pm" at bounding box center [193, 199] width 19 height 6
type input "2:30 pm"
click at [195, 225] on input "text" at bounding box center [212, 225] width 35 height 13
paste input "2:30 pm"
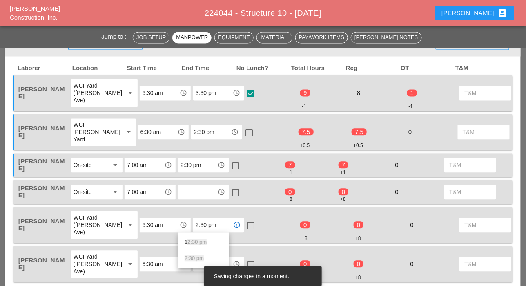
click at [193, 255] on div "2:30 pm" at bounding box center [203, 259] width 38 height 10
type input "2:30 pm"
click at [198, 193] on input "text" at bounding box center [197, 192] width 35 height 13
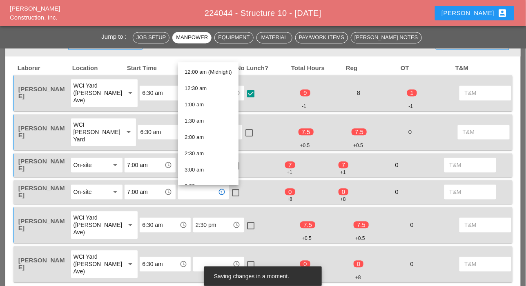
paste input "2:30 pm"
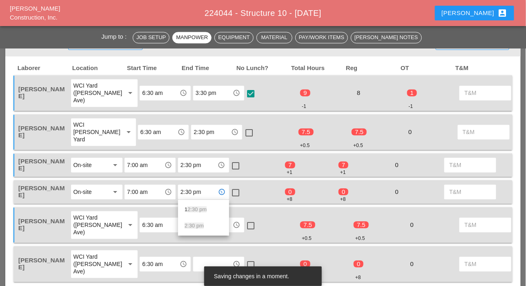
click at [193, 223] on span "2:30 pm" at bounding box center [193, 226] width 19 height 6
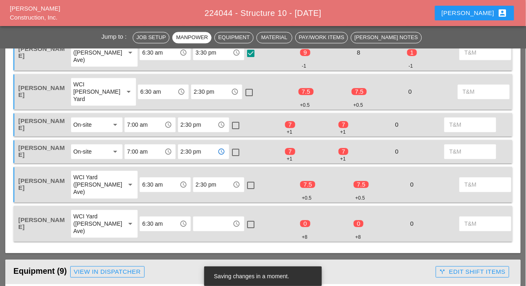
type input "2:30 pm"
click at [199, 224] on input "text" at bounding box center [212, 223] width 35 height 13
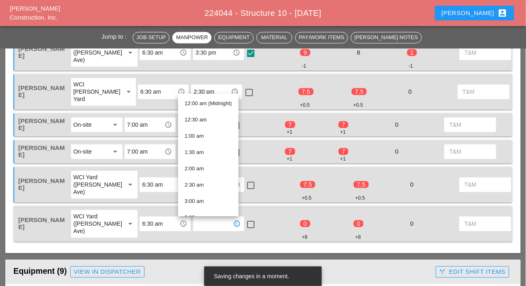
paste input "2:30 pm"
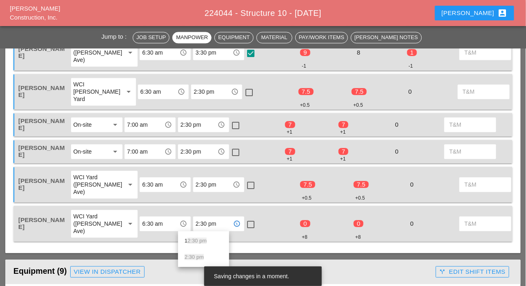
click at [194, 254] on div "2:30 pm" at bounding box center [203, 258] width 38 height 10
type input "2:30 pm"
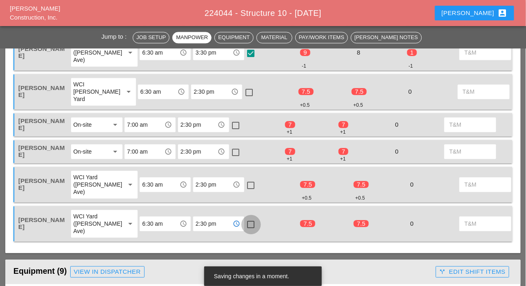
click at [244, 224] on div at bounding box center [251, 225] width 14 height 14
checkbox input "true"
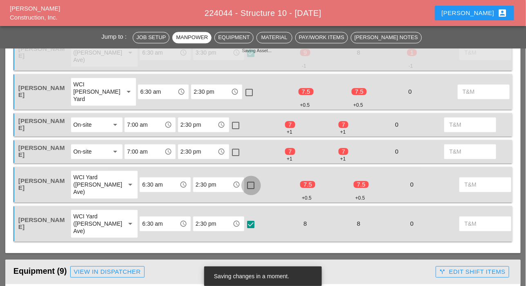
click at [244, 185] on div at bounding box center [251, 186] width 14 height 14
checkbox input "true"
click at [237, 151] on div at bounding box center [236, 153] width 14 height 14
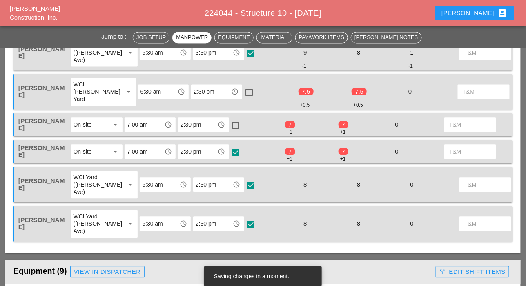
checkbox input "true"
click at [235, 124] on div at bounding box center [236, 126] width 14 height 14
checkbox input "true"
click at [242, 93] on div at bounding box center [249, 93] width 14 height 14
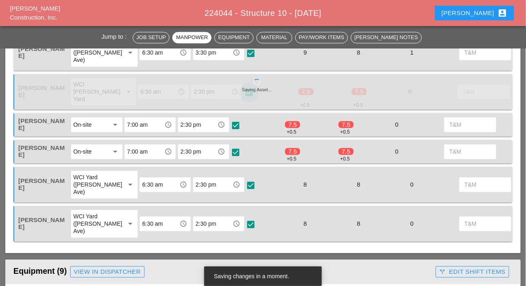
checkbox input "true"
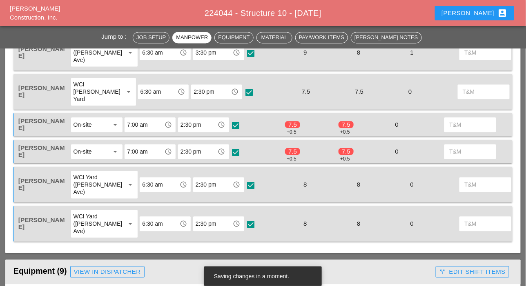
click at [235, 124] on div at bounding box center [236, 126] width 14 height 14
checkbox input "true"
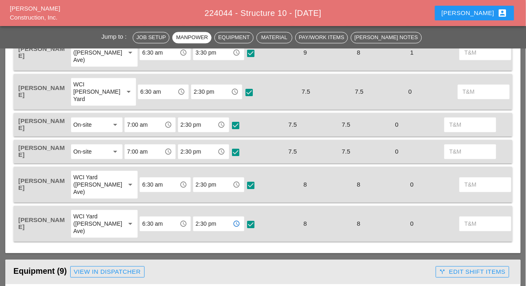
click at [195, 223] on input "2:30 pm" at bounding box center [212, 223] width 35 height 13
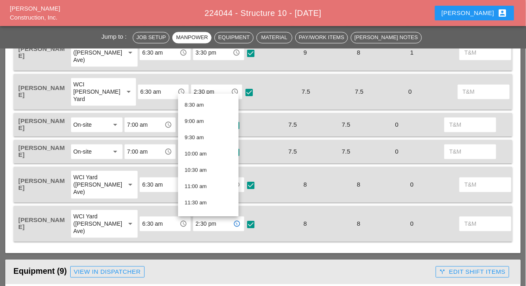
scroll to position [286, 0]
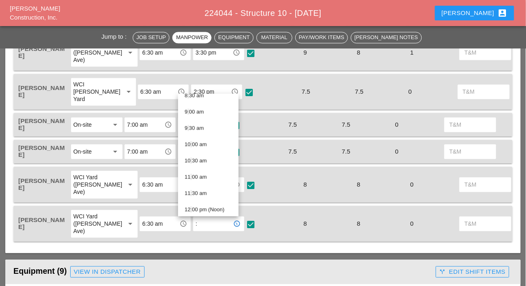
drag, startPoint x: 190, startPoint y: 224, endPoint x: 175, endPoint y: 223, distance: 14.7
click at [176, 223] on div "Luis Ocasio WCI Yard (Provost Ave) arrow_drop_down 6:30 am access_time : access…" at bounding box center [257, 223] width 480 height 29
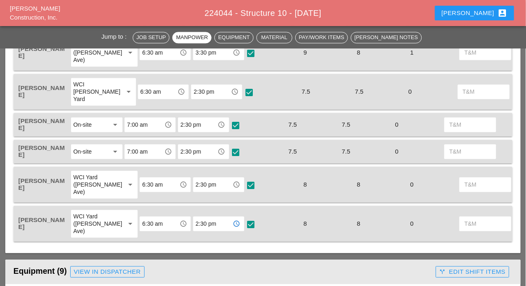
type input "2"
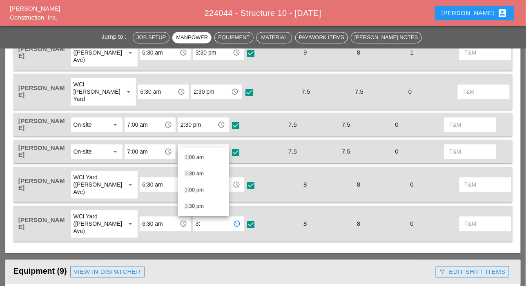
scroll to position [0, 0]
click at [197, 204] on div "3: 30 pm" at bounding box center [203, 207] width 38 height 10
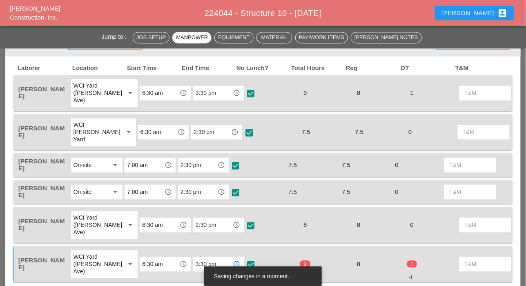
scroll to position [490, 0]
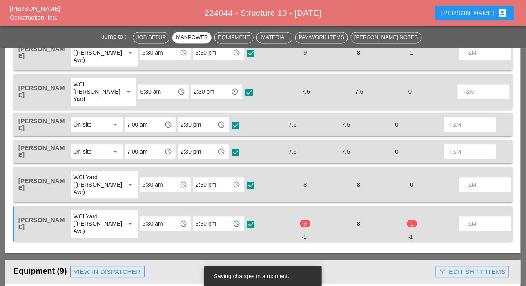
type input "3:30 pm"
click at [195, 183] on input "2:30 pm" at bounding box center [212, 184] width 35 height 13
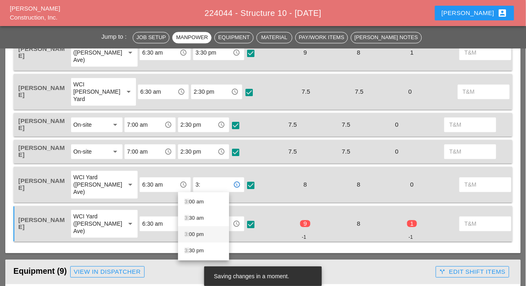
click at [193, 233] on div "3: 00 pm" at bounding box center [203, 235] width 38 height 10
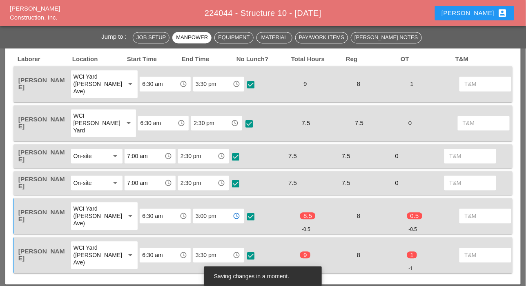
scroll to position [449, 0]
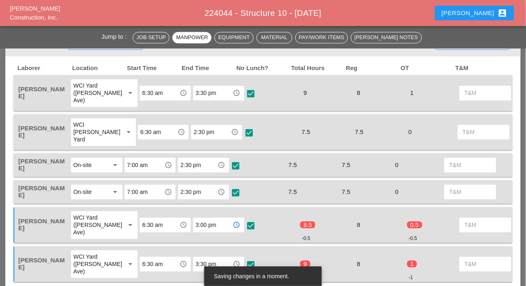
type input "3:00 pm"
click at [193, 131] on input "2:30 pm" at bounding box center [210, 132] width 35 height 13
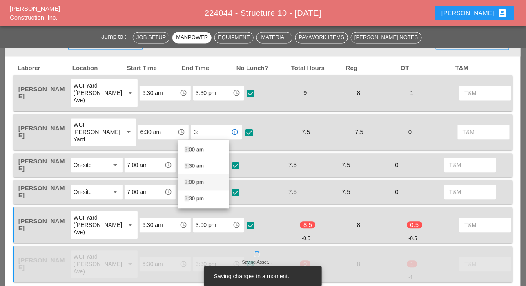
click at [196, 184] on div "3: 00 pm" at bounding box center [203, 183] width 38 height 10
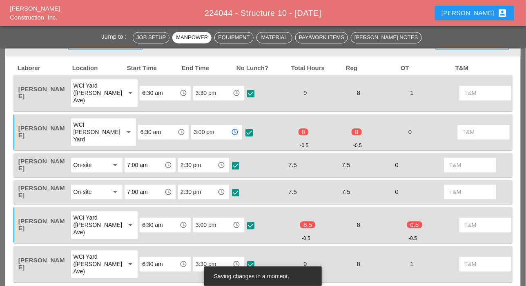
type input "3:00 pm"
click at [188, 166] on input "2:30 pm" at bounding box center [197, 165] width 35 height 13
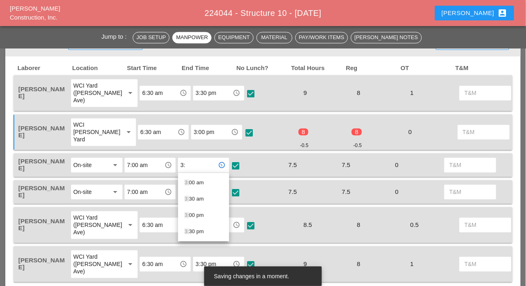
click at [193, 214] on div "3: 00 pm" at bounding box center [203, 216] width 38 height 10
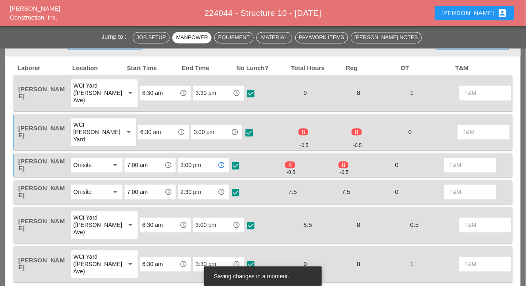
drag, startPoint x: 203, startPoint y: 164, endPoint x: 177, endPoint y: 164, distance: 26.1
click at [177, 164] on div "3:00 pm access_time" at bounding box center [203, 165] width 53 height 17
type input "3:00 pm"
click at [191, 194] on input "2:30 pm" at bounding box center [197, 192] width 35 height 13
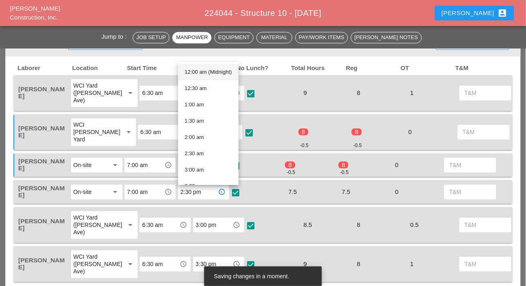
click at [195, 227] on input "3:00 pm" at bounding box center [212, 225] width 35 height 13
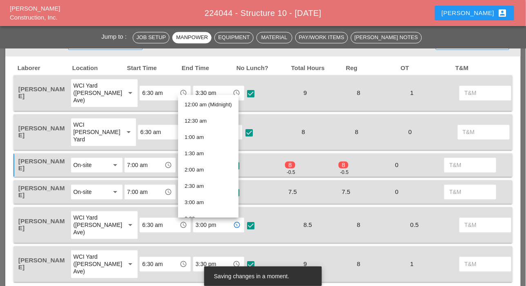
click at [156, 193] on input "7:00 am" at bounding box center [144, 192] width 35 height 13
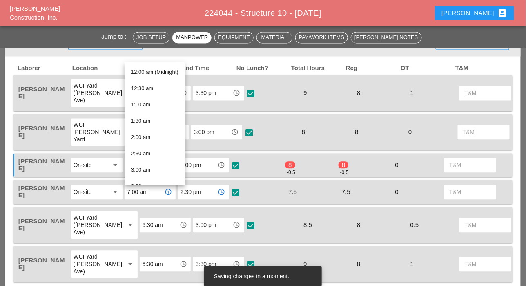
click at [186, 191] on input "2:30 pm" at bounding box center [197, 192] width 35 height 13
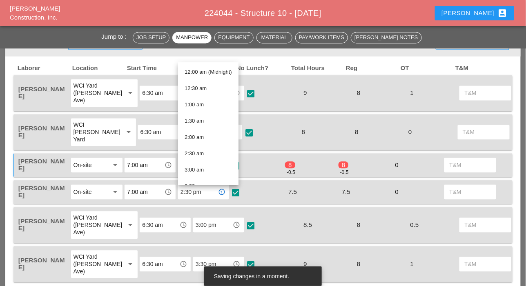
paste input "3:0"
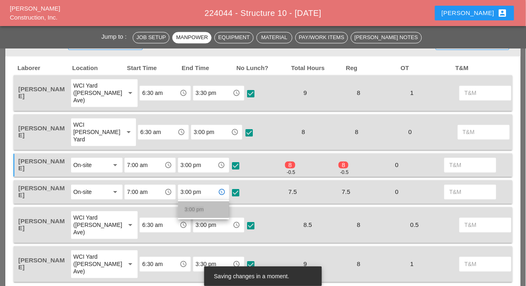
click at [195, 210] on span "3:00 pm" at bounding box center [193, 210] width 19 height 6
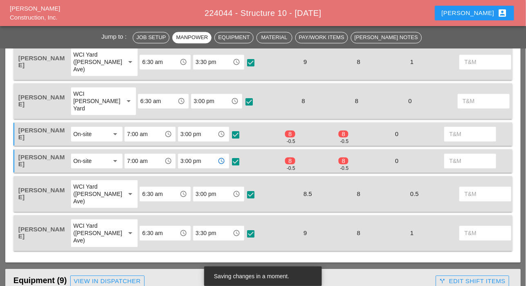
scroll to position [490, 0]
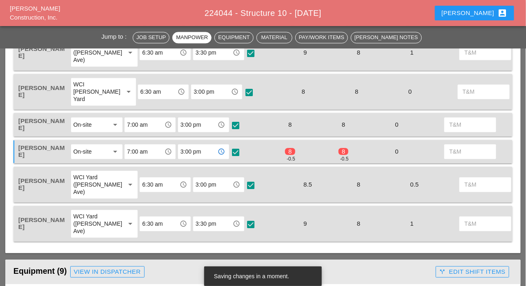
type input "3:00 pm"
click at [195, 183] on input "3:00 pm" at bounding box center [212, 184] width 35 height 13
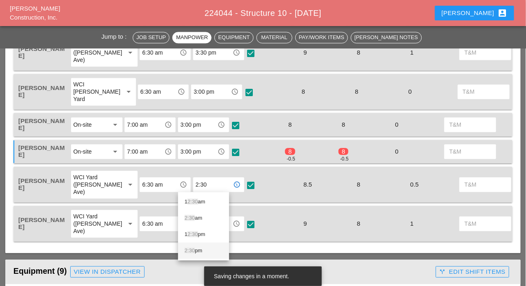
click at [195, 249] on div "2:30 pm" at bounding box center [203, 251] width 38 height 10
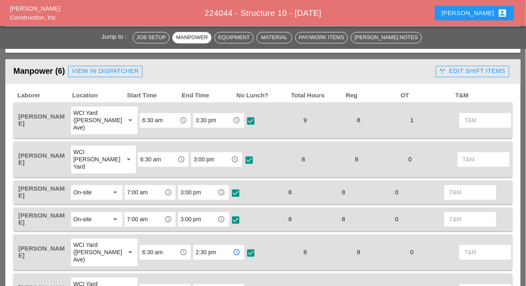
scroll to position [408, 0]
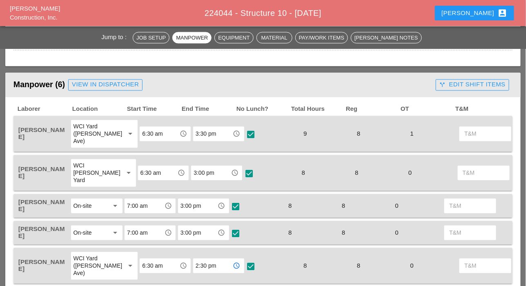
type input "2:30 pm"
click at [463, 86] on div "call_split Edit Shift Items" at bounding box center [472, 84] width 66 height 9
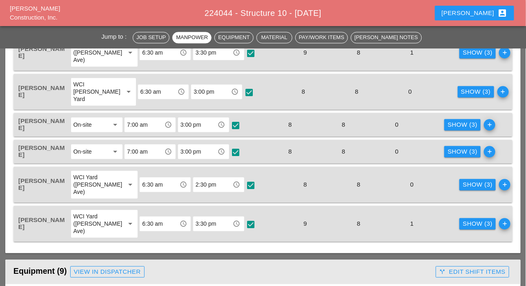
scroll to position [449, 0]
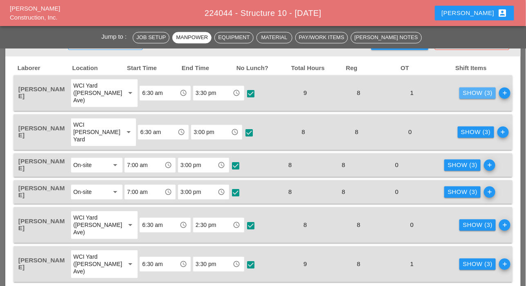
click at [462, 93] on div "Show (3)" at bounding box center [477, 93] width 30 height 9
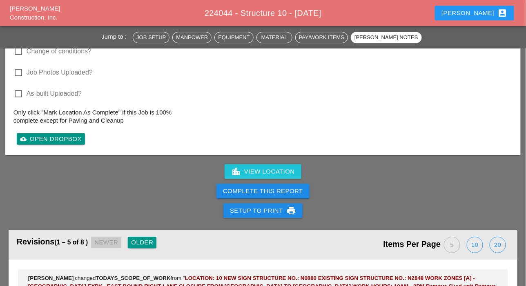
scroll to position [1754, 0]
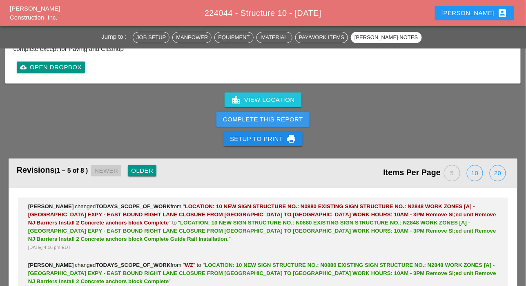
click at [274, 115] on div "Complete This Report" at bounding box center [263, 119] width 80 height 9
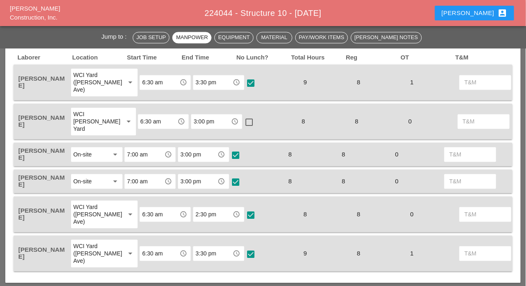
scroll to position [449, 0]
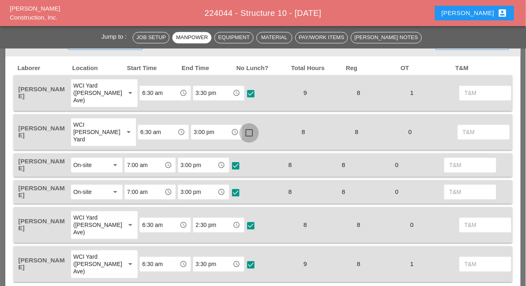
click at [242, 134] on div at bounding box center [249, 133] width 14 height 14
checkbox input "true"
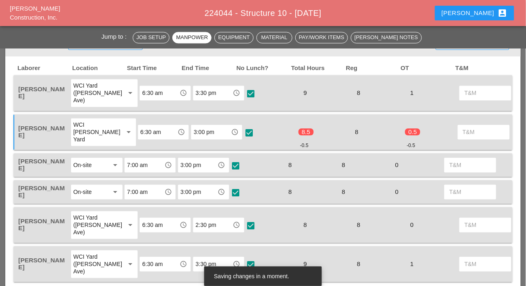
click at [193, 133] on input "3:00 pm" at bounding box center [210, 132] width 35 height 13
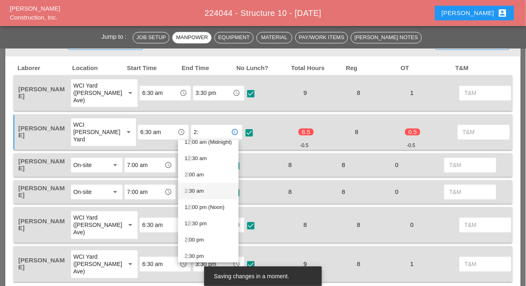
scroll to position [11, 0]
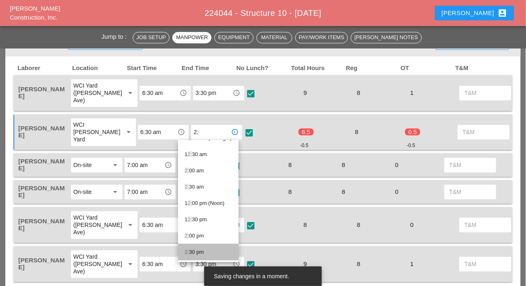
click at [192, 254] on div "2: 30 pm" at bounding box center [207, 253] width 47 height 10
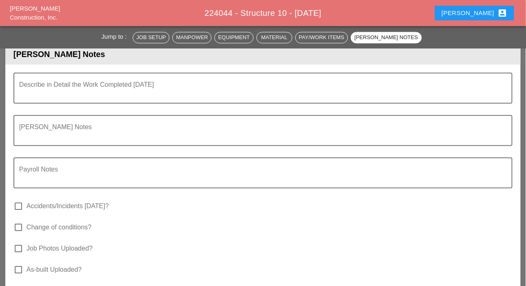
scroll to position [1632, 0]
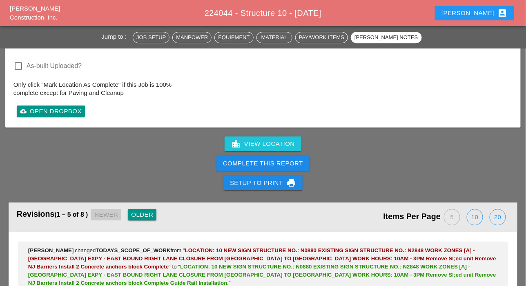
type input "2:30 pm"
click at [264, 166] on button "Complete This Report" at bounding box center [262, 163] width 93 height 15
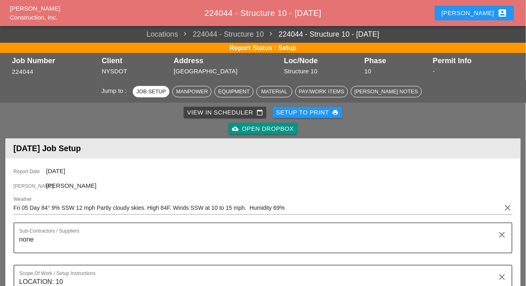
scroll to position [175, 0]
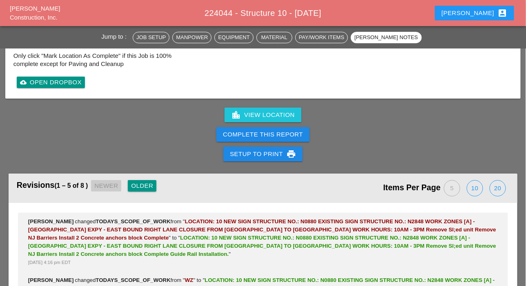
click at [263, 132] on div "Complete This Report" at bounding box center [263, 134] width 80 height 9
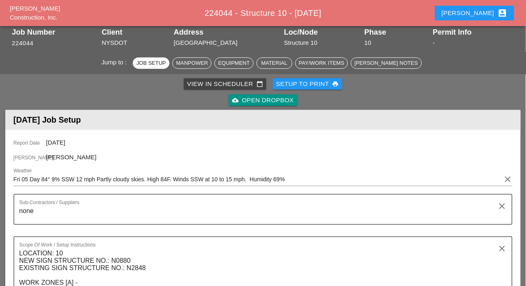
scroll to position [0, 0]
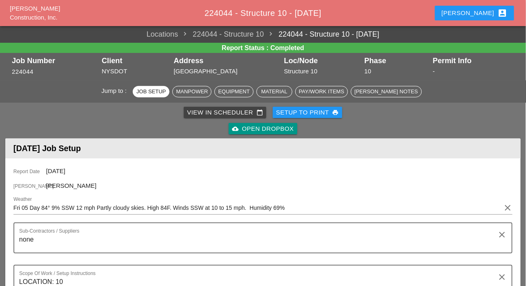
click at [209, 113] on div "View in Scheduler calendar_today" at bounding box center [225, 112] width 76 height 9
